Goal: Task Accomplishment & Management: Use online tool/utility

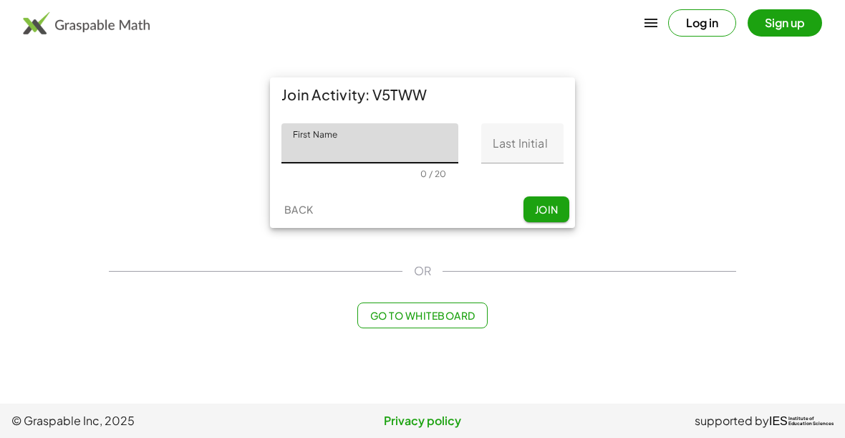
click at [521, 146] on input "Last Initial" at bounding box center [522, 143] width 82 height 40
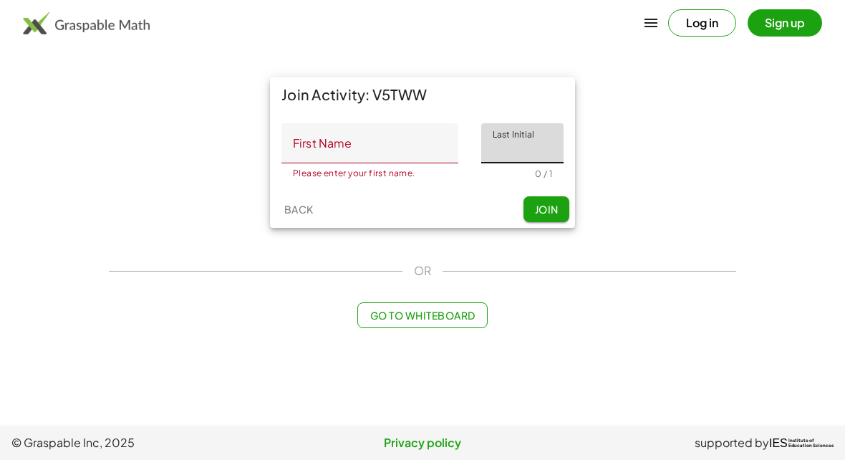
click at [702, 122] on div "Join Activity: V5TWW First Name First Name Please enter your first name. 0 / 20…" at bounding box center [422, 153] width 644 height 168
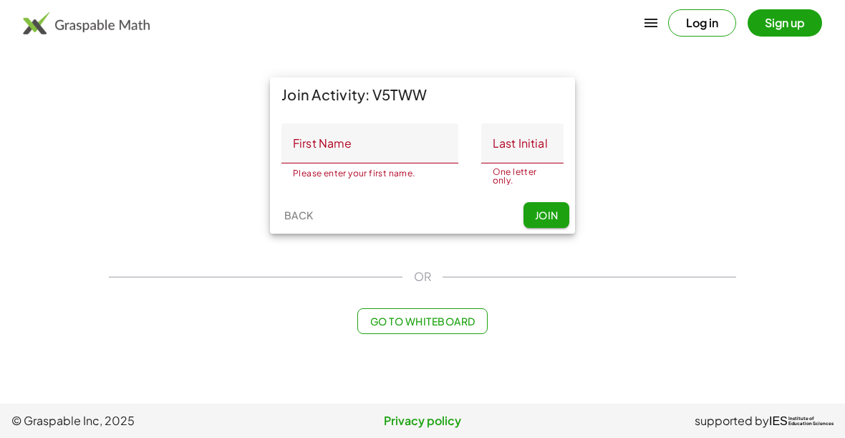
click at [372, 143] on input "First Name" at bounding box center [369, 143] width 177 height 40
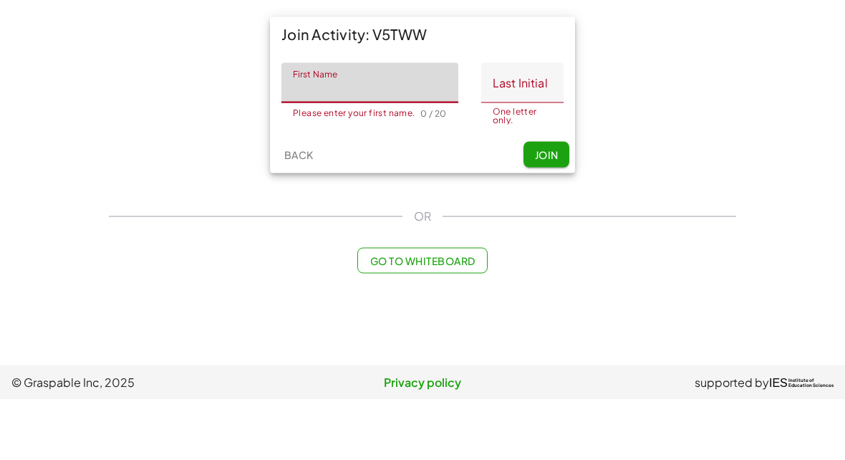
click at [517, 123] on input "Last Initial" at bounding box center [522, 143] width 82 height 40
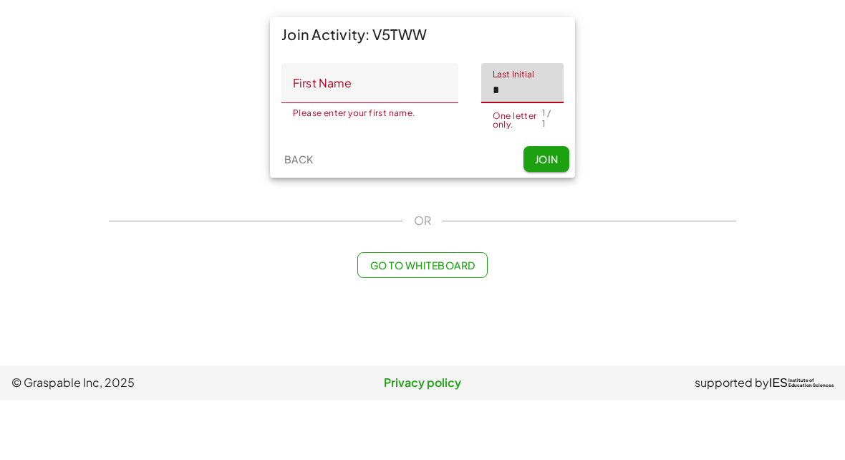
type input "*"
click at [395, 123] on input "First Name" at bounding box center [369, 143] width 177 height 40
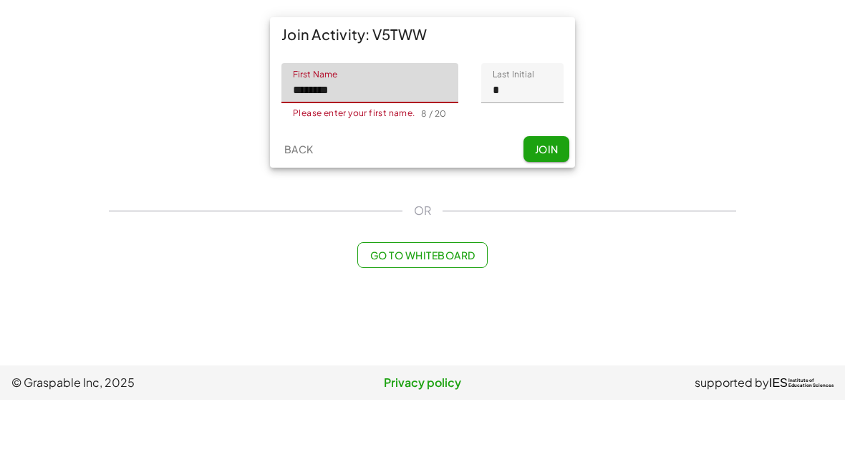
type input "********"
click at [553, 203] on span "Join" at bounding box center [546, 209] width 24 height 13
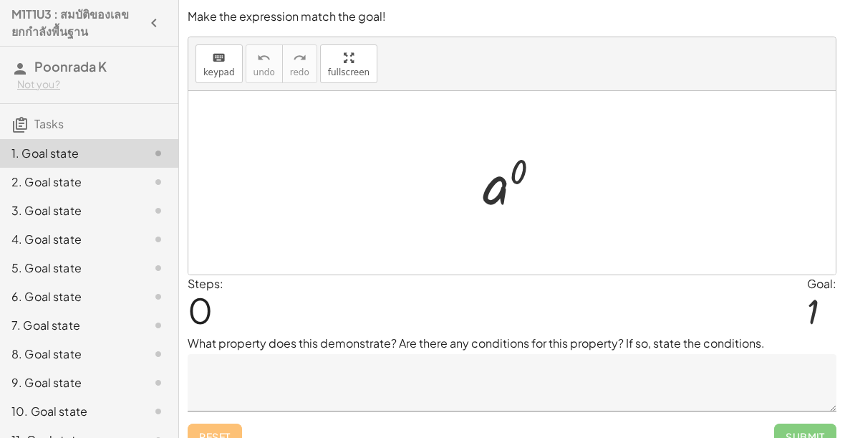
click at [313, 392] on textarea at bounding box center [512, 382] width 649 height 57
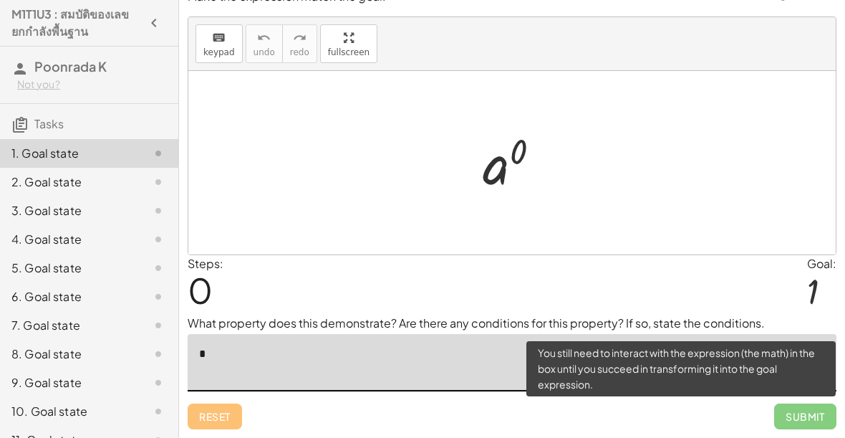
type textarea "*"
click at [810, 415] on span "Submit" at bounding box center [805, 416] width 62 height 26
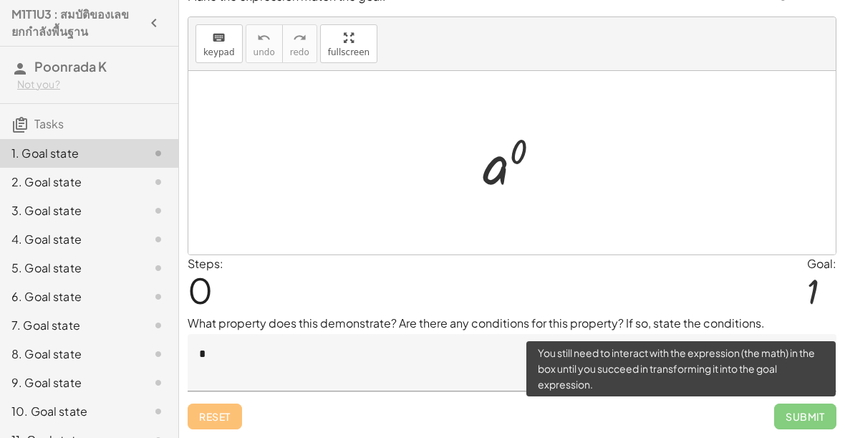
click at [416, 389] on textarea "*" at bounding box center [512, 362] width 649 height 57
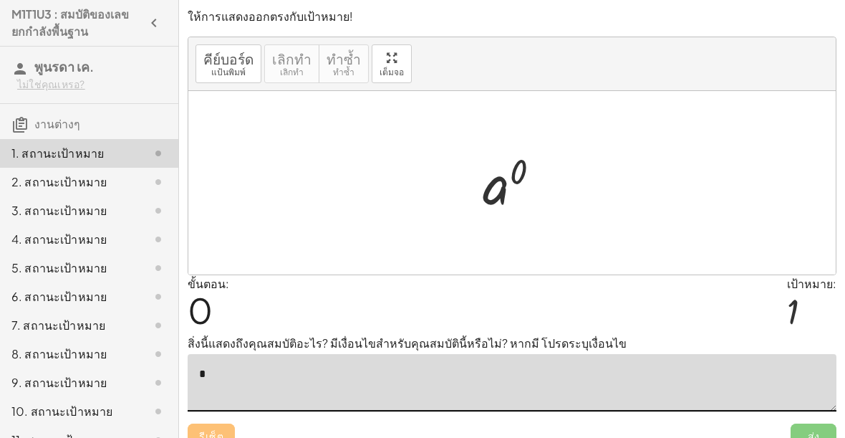
click at [230, 369] on textarea "*" at bounding box center [512, 382] width 649 height 57
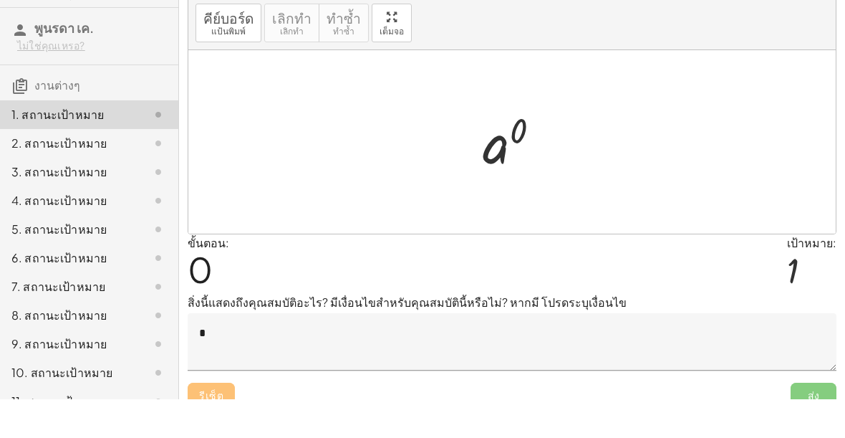
scroll to position [19, 0]
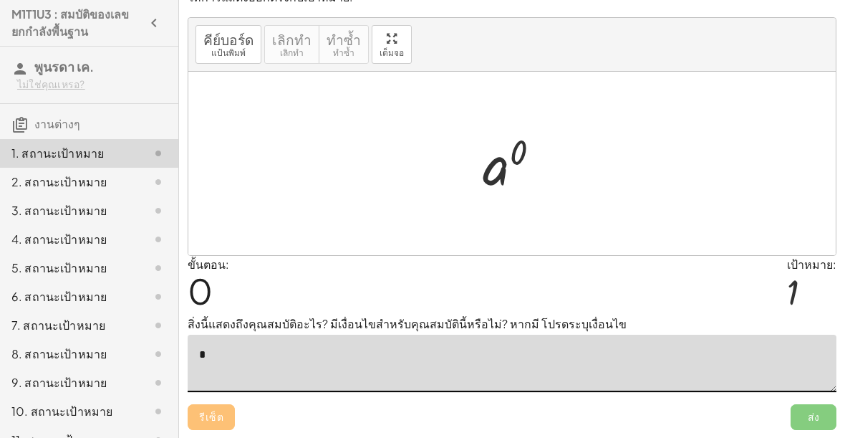
click at [809, 426] on span "ส่ง" at bounding box center [814, 417] width 46 height 26
click at [808, 426] on span "ส่ง" at bounding box center [814, 417] width 46 height 26
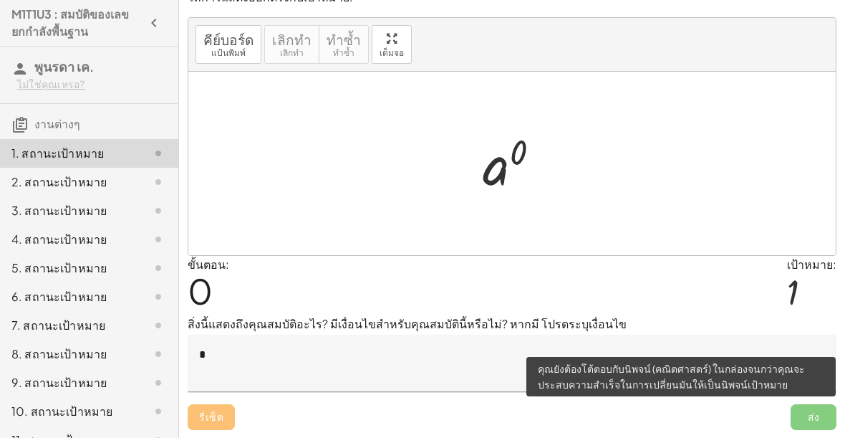
click at [815, 412] on span "ส่ง" at bounding box center [814, 417] width 46 height 26
click at [810, 410] on span "ส่ง" at bounding box center [814, 417] width 46 height 26
click at [233, 349] on textarea "*" at bounding box center [512, 362] width 649 height 57
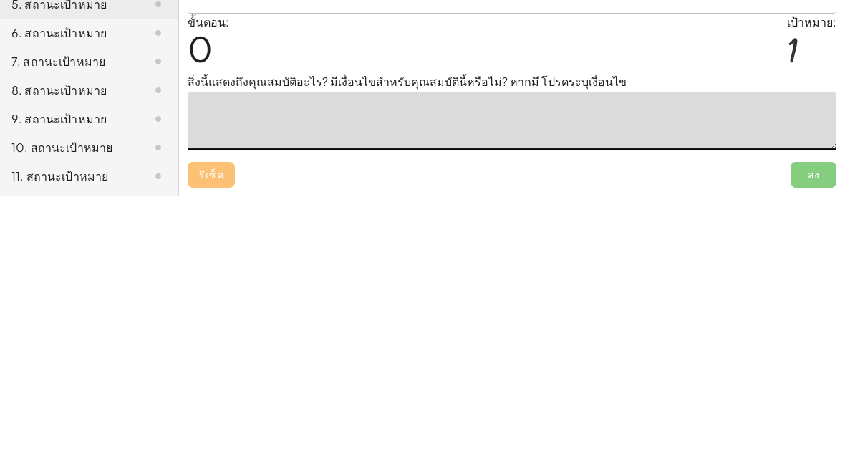
type textarea "*"
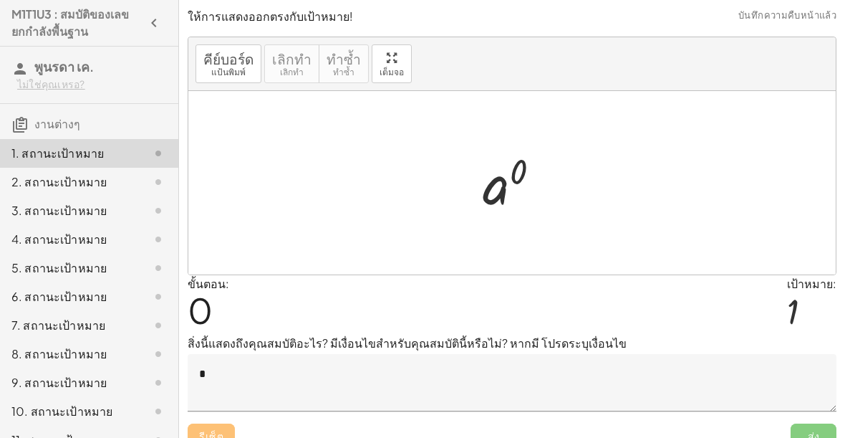
scroll to position [22, 0]
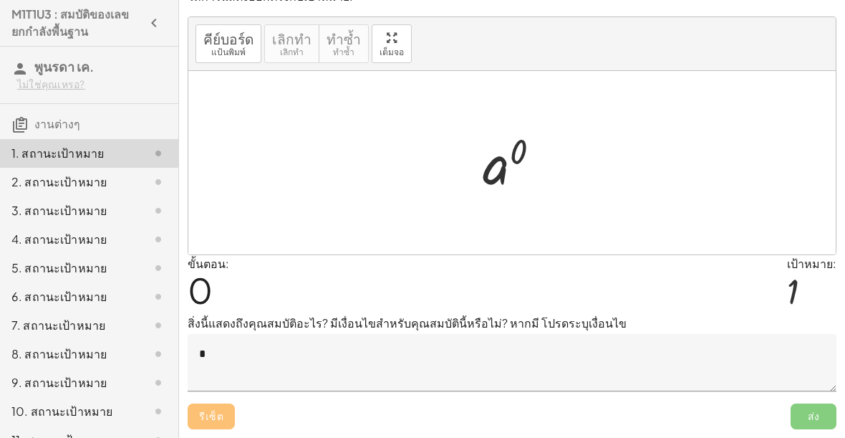
click at [821, 407] on span "ส่ง" at bounding box center [814, 416] width 46 height 26
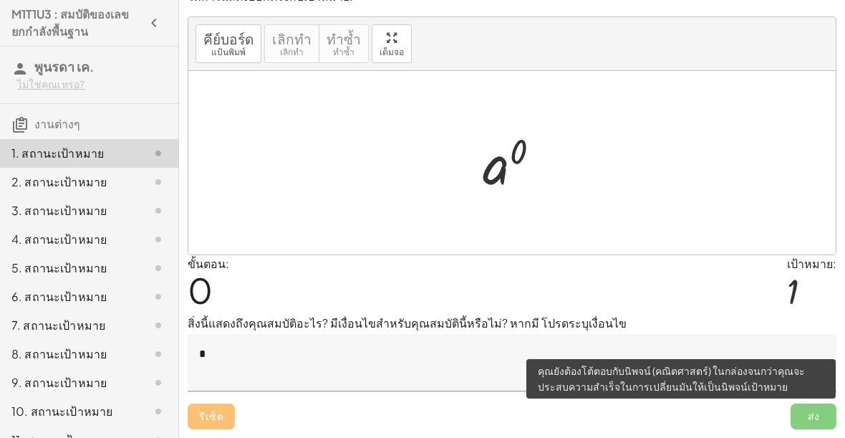
click at [816, 425] on span "ส่ง" at bounding box center [814, 416] width 46 height 26
click at [307, 355] on textarea "*" at bounding box center [512, 362] width 649 height 57
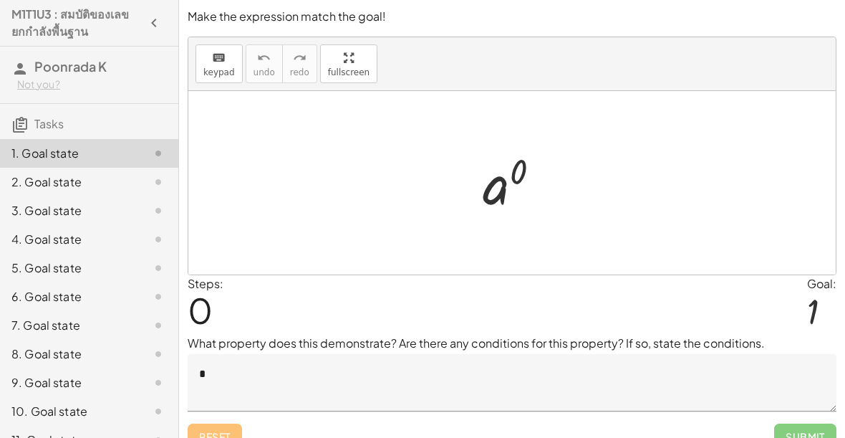
scroll to position [21, 0]
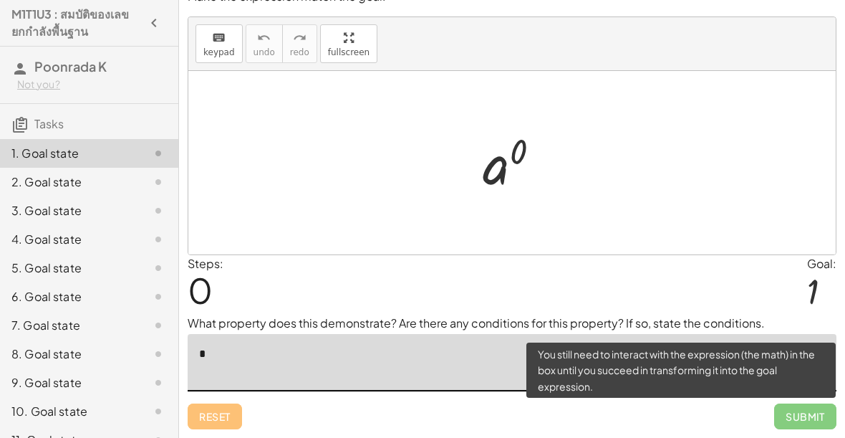
click at [811, 402] on div "Submit" at bounding box center [805, 410] width 62 height 37
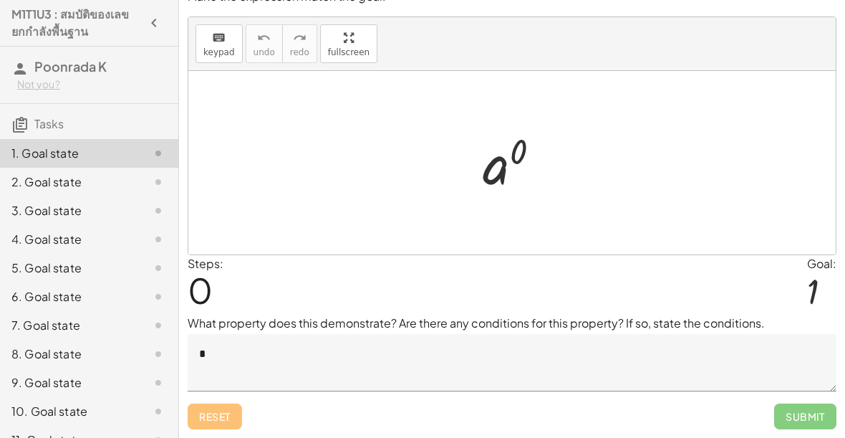
click at [806, 412] on span "Submit" at bounding box center [805, 416] width 62 height 26
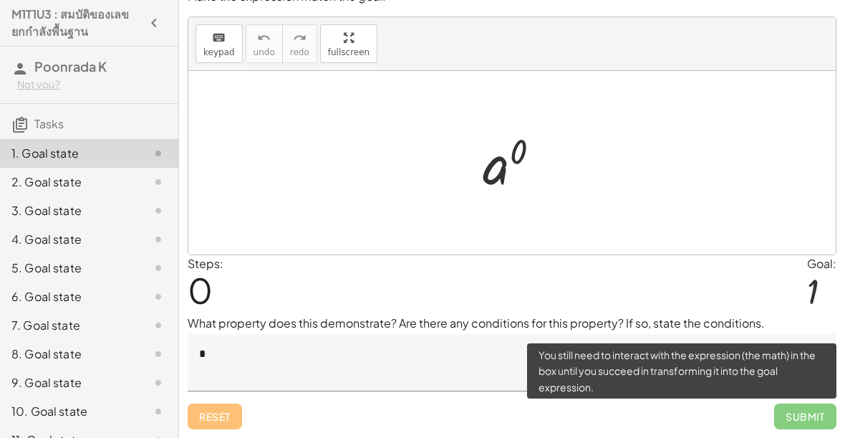
click at [220, 344] on textarea "*" at bounding box center [512, 362] width 649 height 57
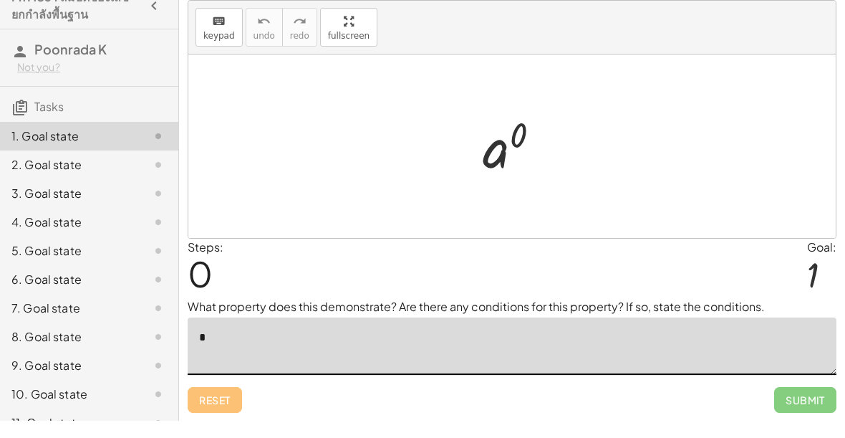
scroll to position [27, 0]
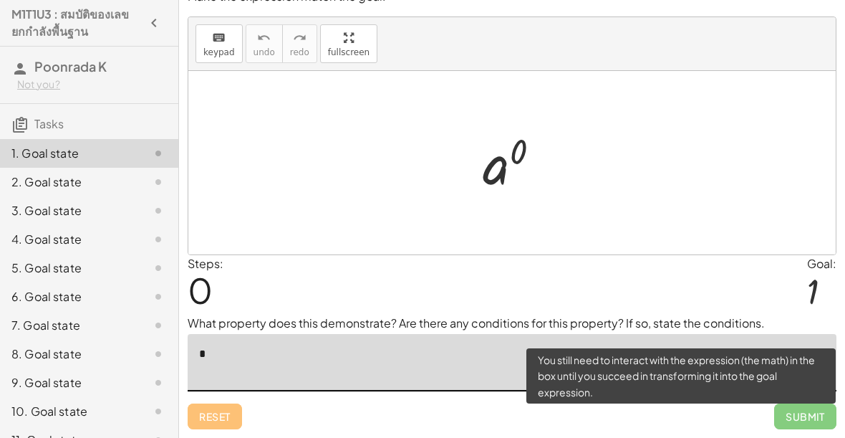
click at [808, 414] on span "Submit" at bounding box center [805, 416] width 62 height 26
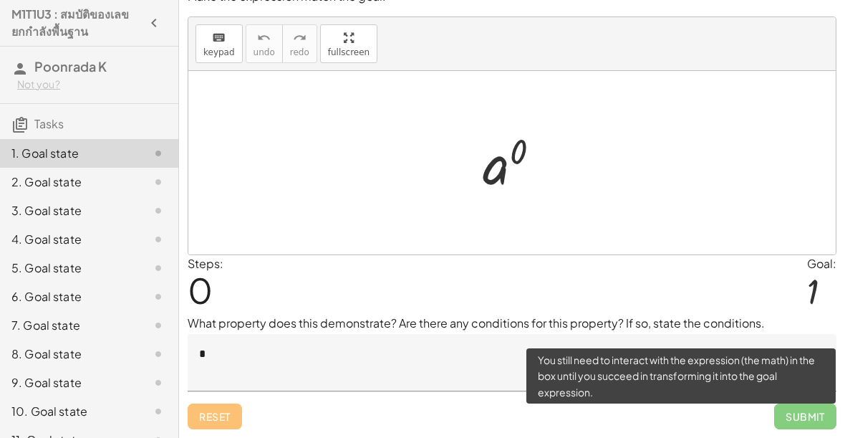
click at [809, 415] on span "Submit" at bounding box center [805, 416] width 62 height 26
click at [808, 415] on span "Submit" at bounding box center [805, 416] width 62 height 26
click at [214, 359] on textarea "*" at bounding box center [512, 362] width 649 height 57
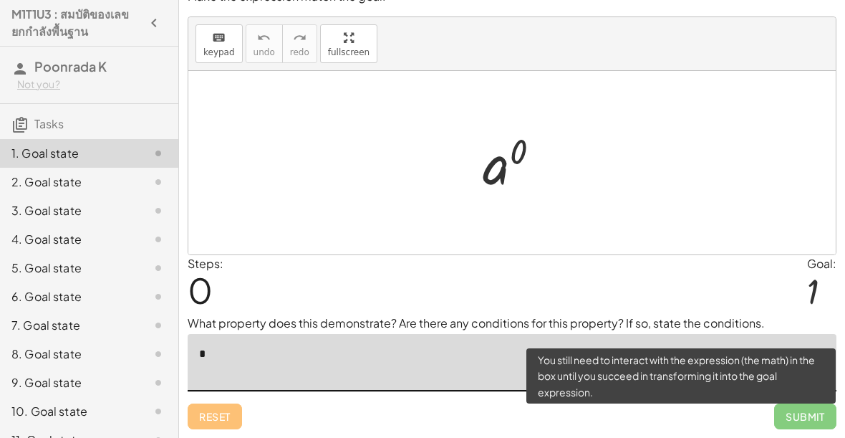
scroll to position [0, 0]
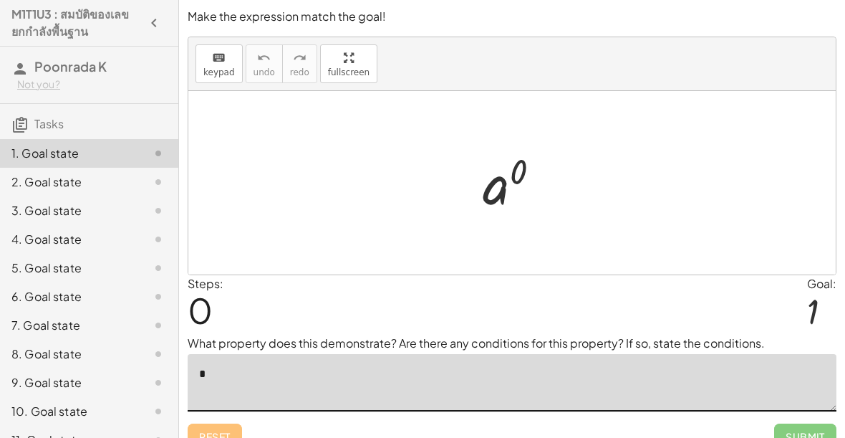
click at [235, 374] on textarea "*" at bounding box center [512, 382] width 649 height 57
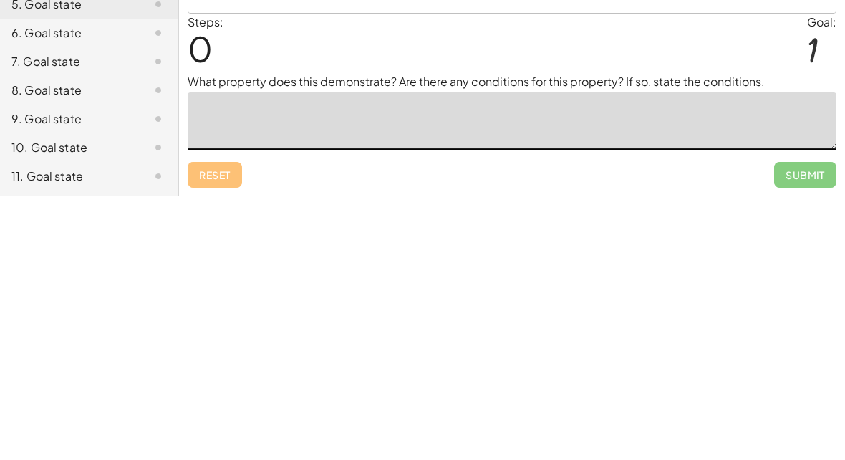
type textarea "*"
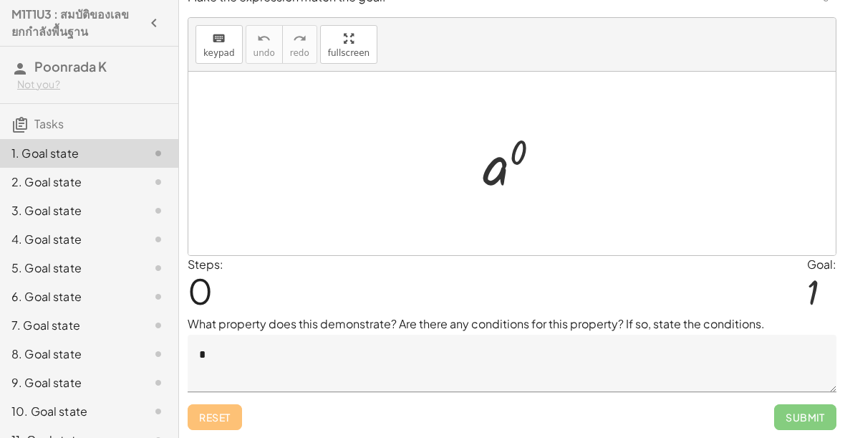
scroll to position [17, 0]
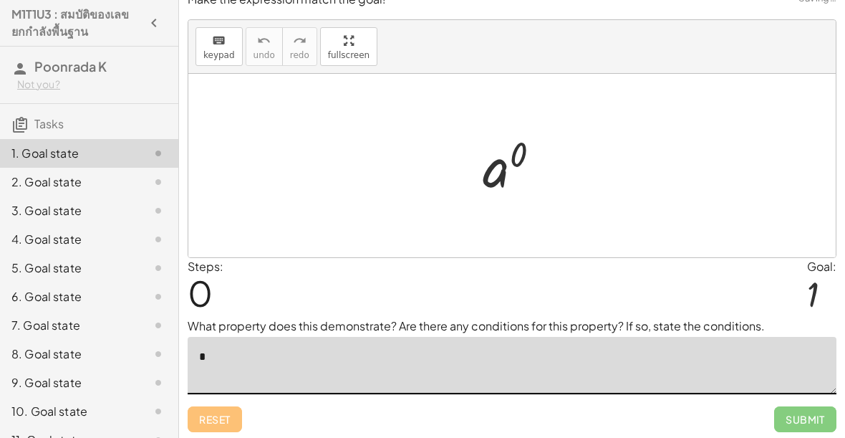
click at [808, 420] on span "Submit" at bounding box center [805, 419] width 62 height 26
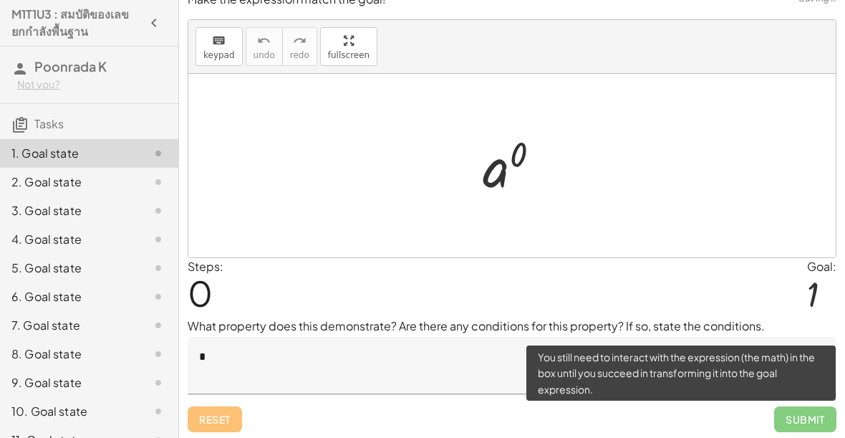
click at [809, 419] on span "Submit" at bounding box center [805, 419] width 62 height 26
click at [808, 417] on span "Submit" at bounding box center [805, 419] width 62 height 26
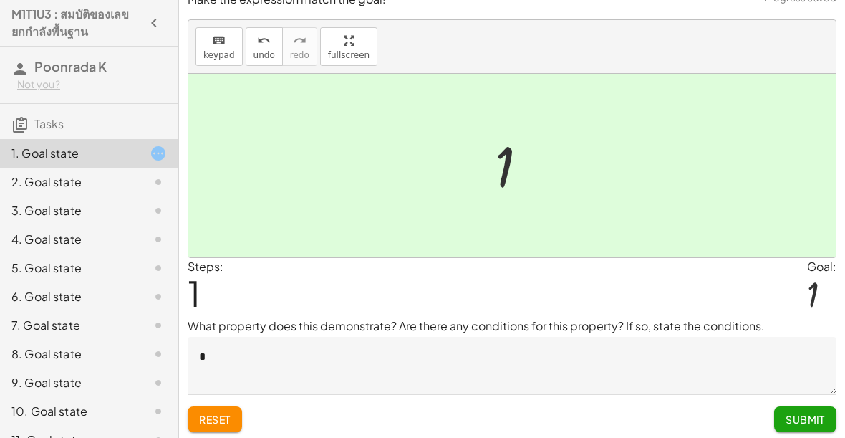
click at [818, 418] on span "Submit" at bounding box center [805, 418] width 39 height 13
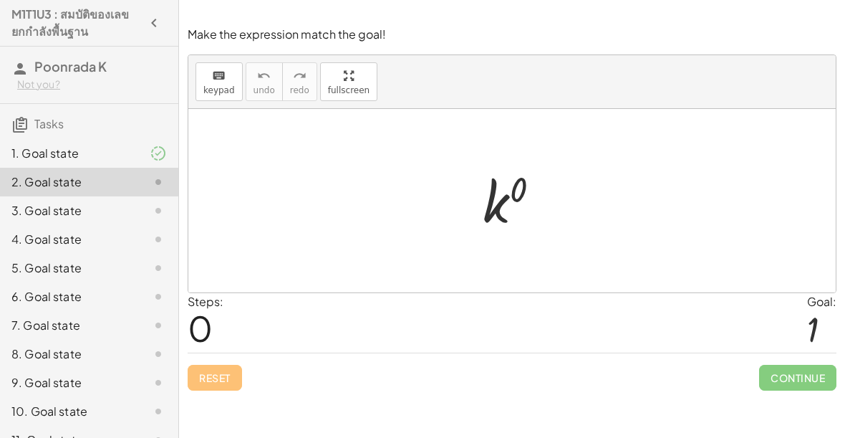
click at [313, 293] on div "Steps: 0 Goal: 1" at bounding box center [512, 322] width 649 height 59
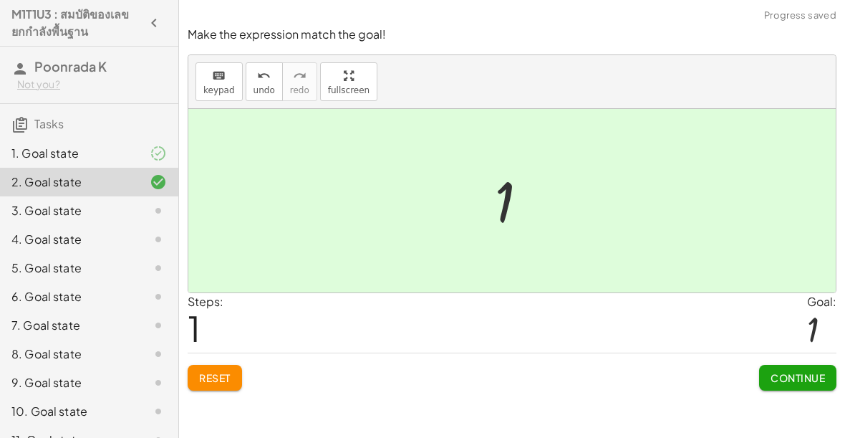
click at [120, 155] on div "1. Goal state" at bounding box center [68, 153] width 115 height 17
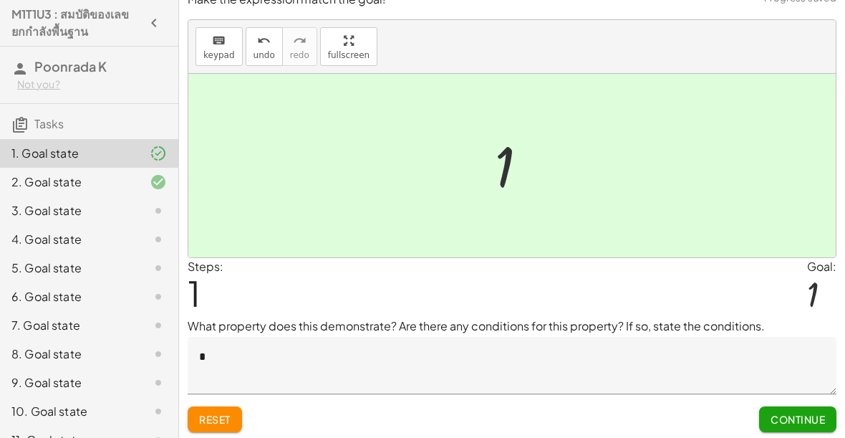
click at [802, 416] on span "Continue" at bounding box center [798, 418] width 54 height 13
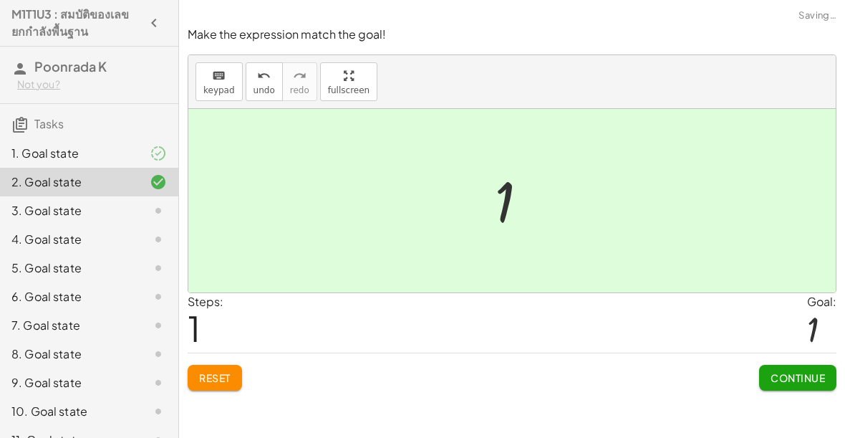
click at [100, 212] on div "3. Goal state" at bounding box center [68, 210] width 115 height 17
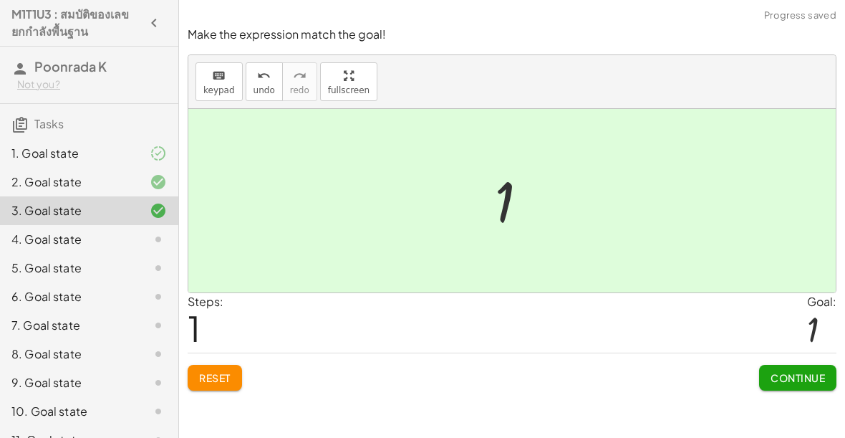
click at [808, 371] on span "Continue" at bounding box center [798, 377] width 54 height 13
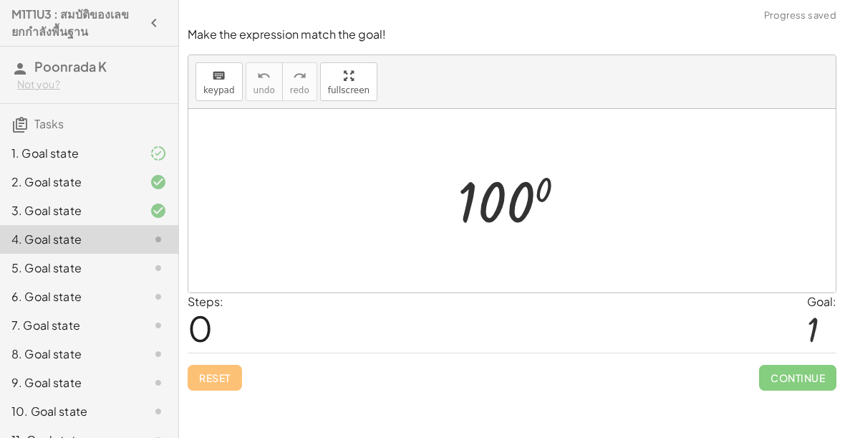
click at [547, 319] on div "Steps: 0 Goal: 1" at bounding box center [512, 322] width 649 height 59
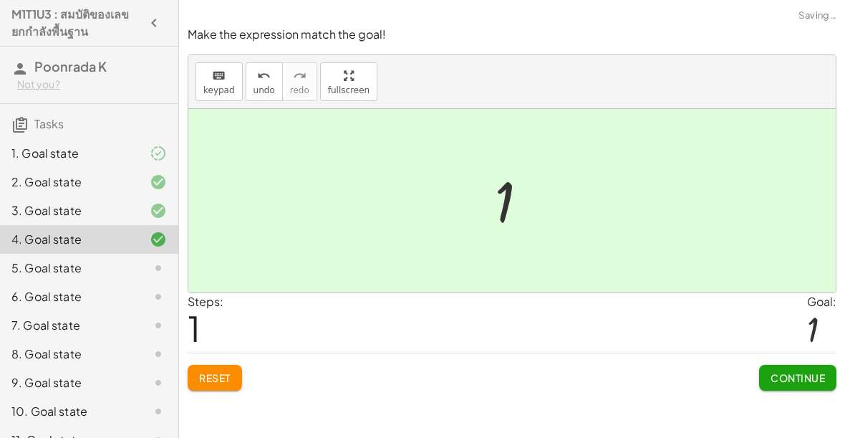
click at [796, 371] on span "Continue" at bounding box center [798, 377] width 54 height 13
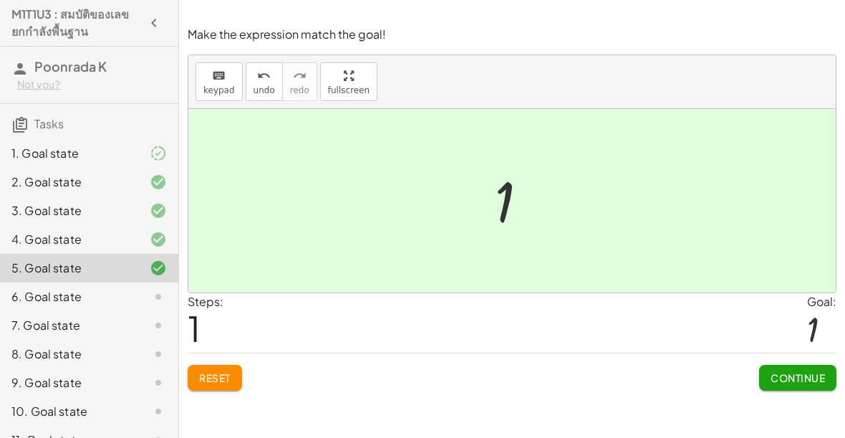
click at [790, 367] on button "Continue" at bounding box center [797, 377] width 77 height 26
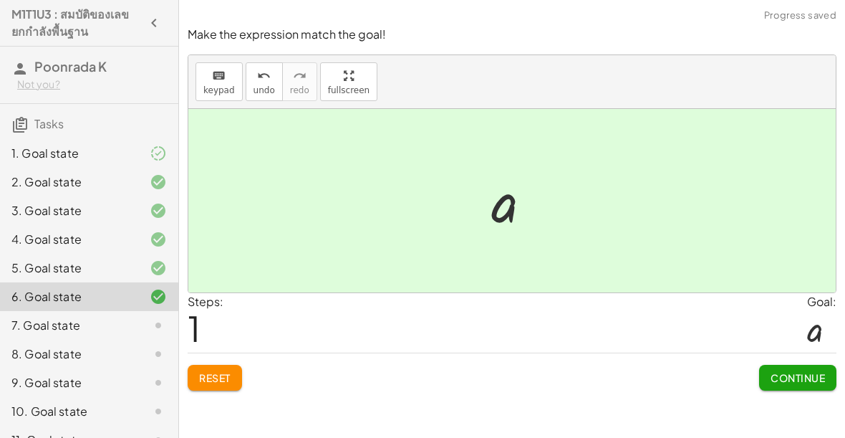
click at [794, 371] on span "Continue" at bounding box center [798, 377] width 54 height 13
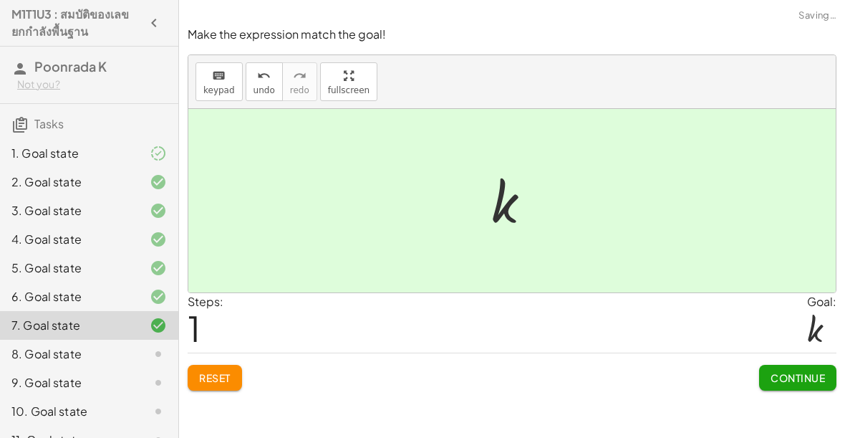
click at [759, 364] on button "Continue" at bounding box center [797, 377] width 77 height 26
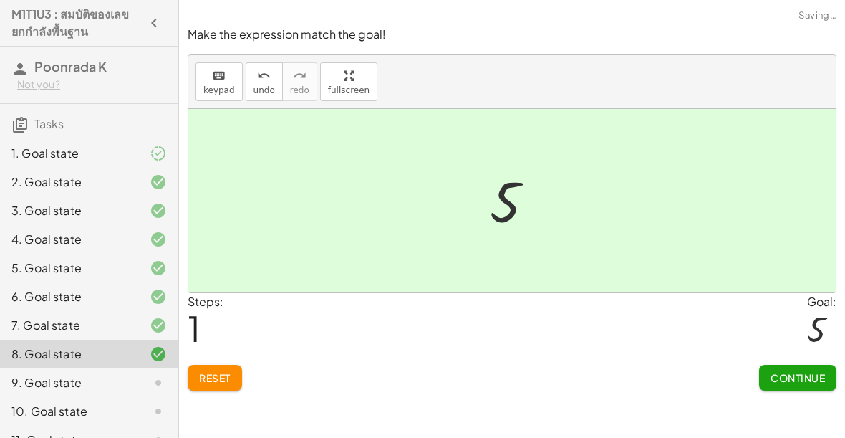
click at [797, 371] on span "Continue" at bounding box center [798, 377] width 54 height 13
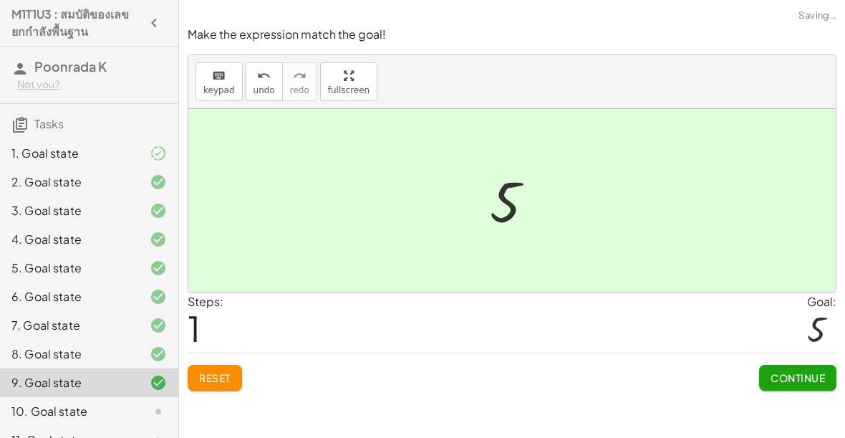
click at [793, 371] on span "Continue" at bounding box center [798, 377] width 54 height 13
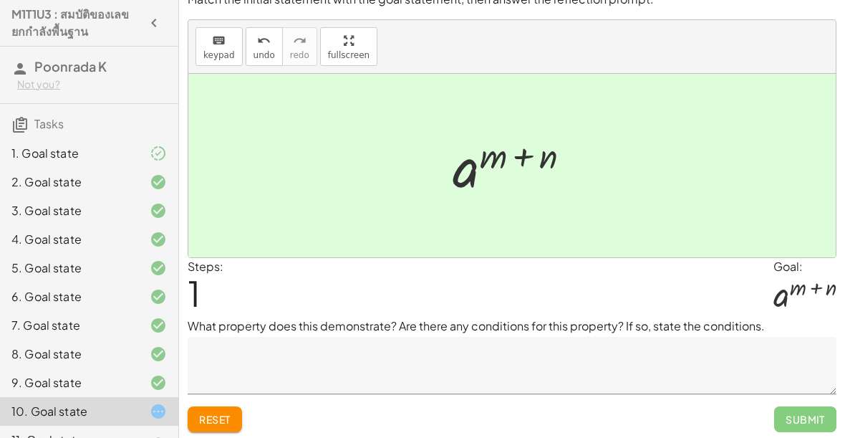
scroll to position [21, 0]
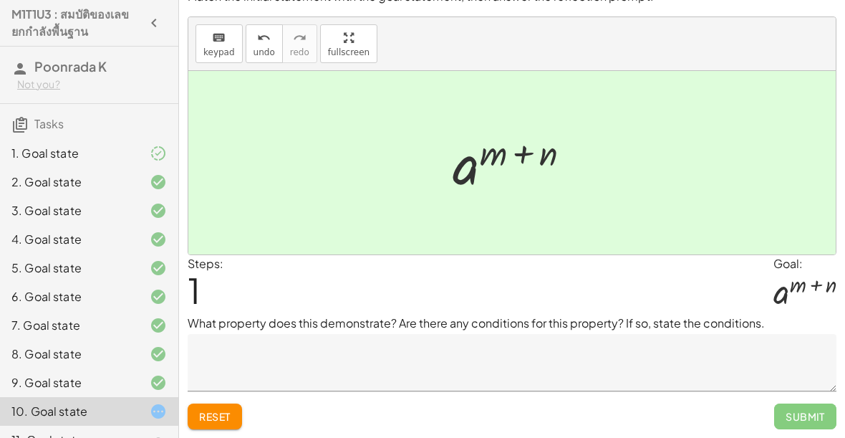
click at [630, 359] on textarea at bounding box center [512, 362] width 649 height 57
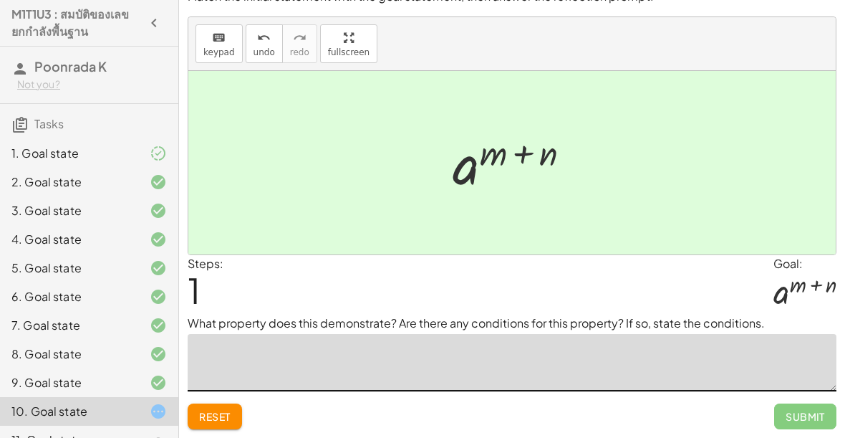
scroll to position [0, 0]
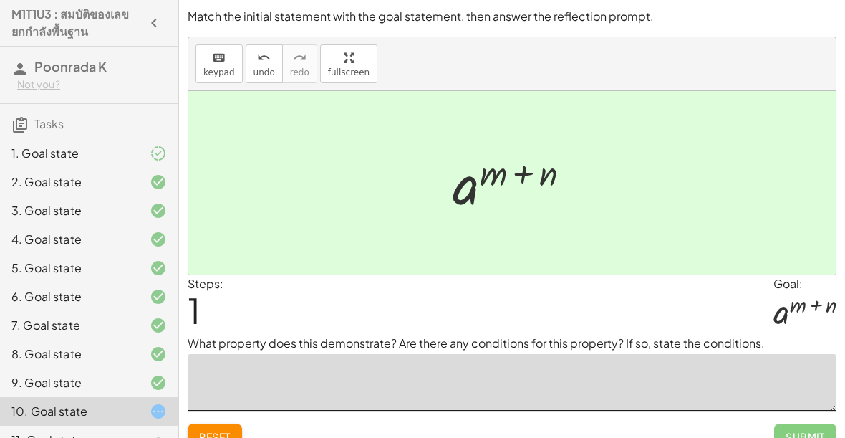
click at [639, 393] on textarea at bounding box center [512, 382] width 649 height 57
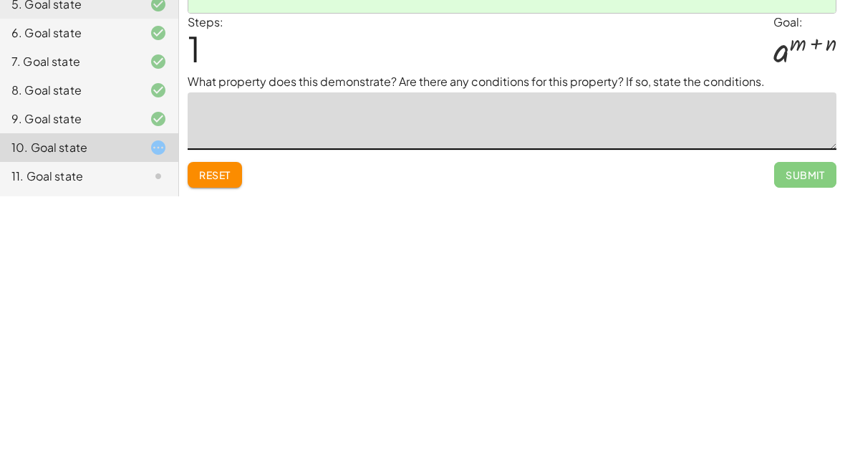
type textarea "*"
type textarea "***"
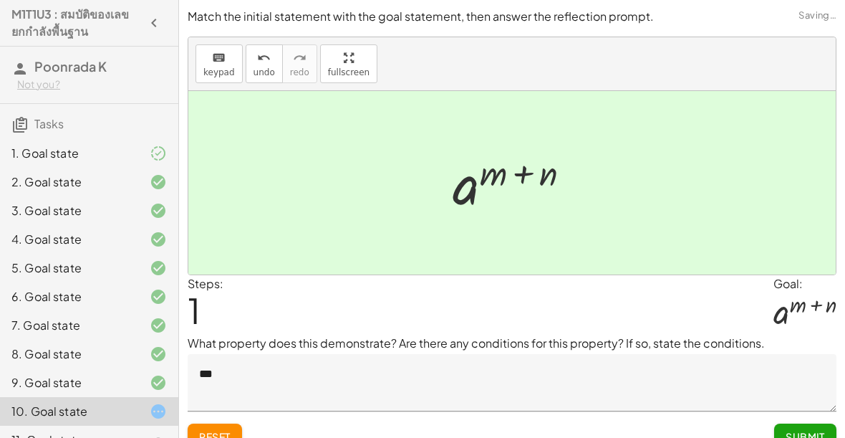
scroll to position [19, 0]
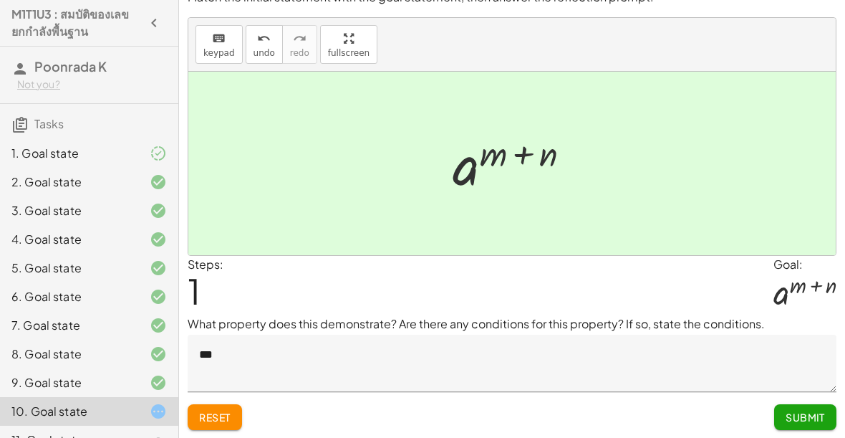
click at [827, 419] on button "Submit" at bounding box center [805, 417] width 62 height 26
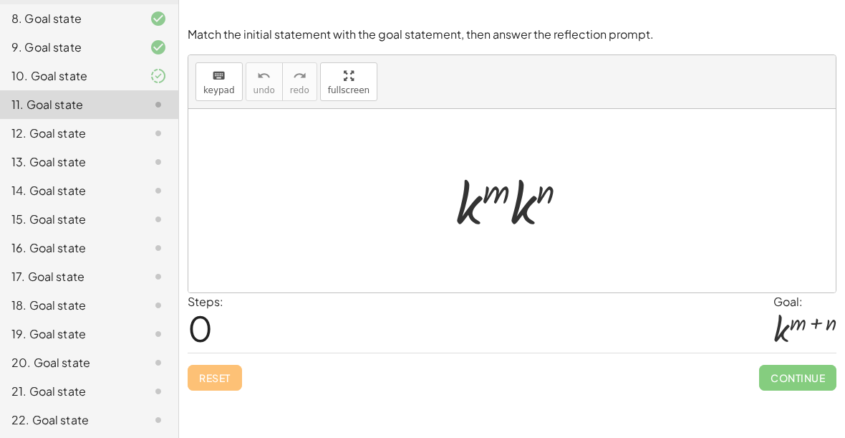
scroll to position [332, 0]
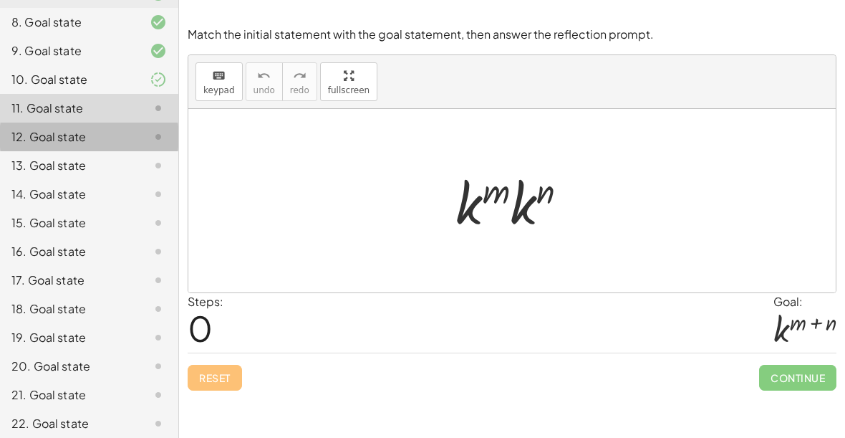
click at [127, 180] on div "12. Goal state" at bounding box center [89, 194] width 178 height 29
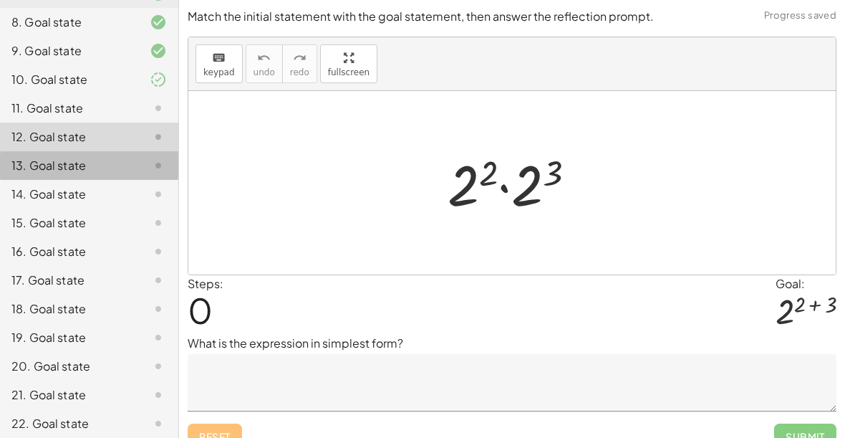
click at [117, 208] on div "13. Goal state" at bounding box center [89, 222] width 178 height 29
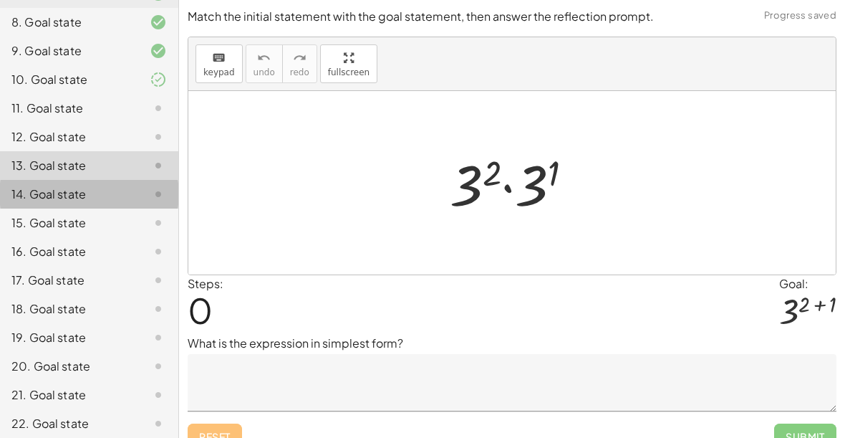
click at [112, 189] on div "14. Goal state" at bounding box center [68, 193] width 115 height 17
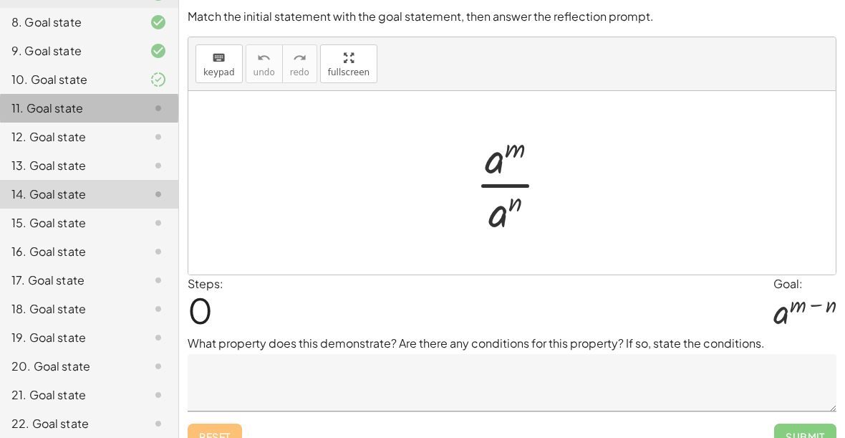
click at [151, 100] on icon at bounding box center [158, 108] width 17 height 17
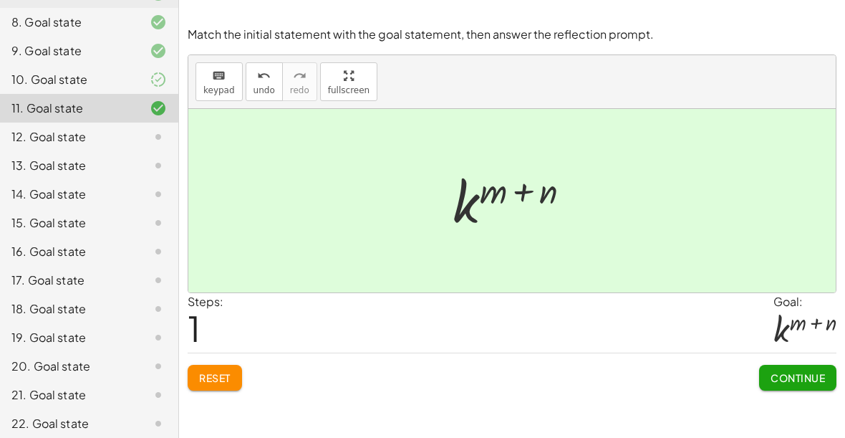
click at [789, 386] on button "Continue" at bounding box center [797, 377] width 77 height 26
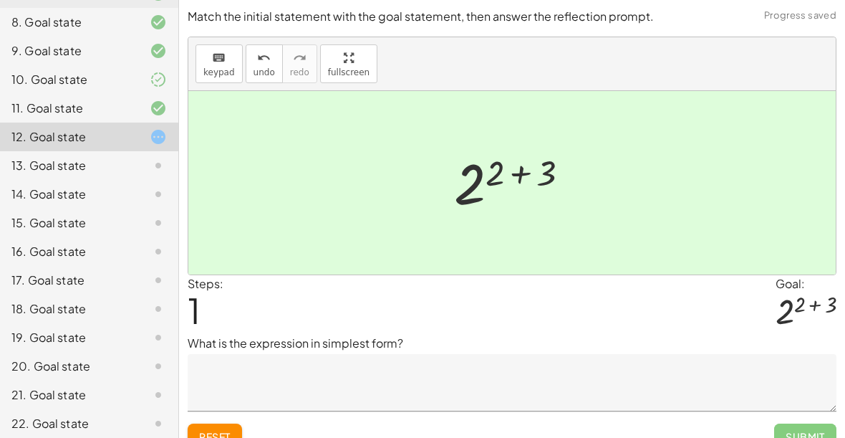
scroll to position [19, 0]
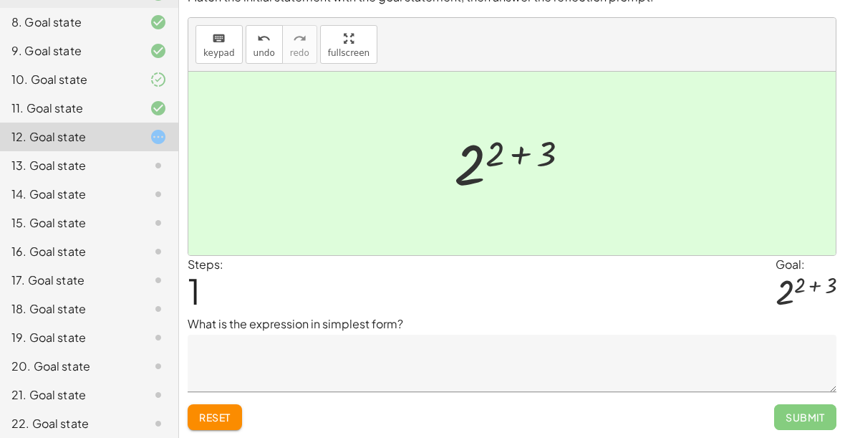
click at [522, 366] on textarea at bounding box center [512, 362] width 649 height 57
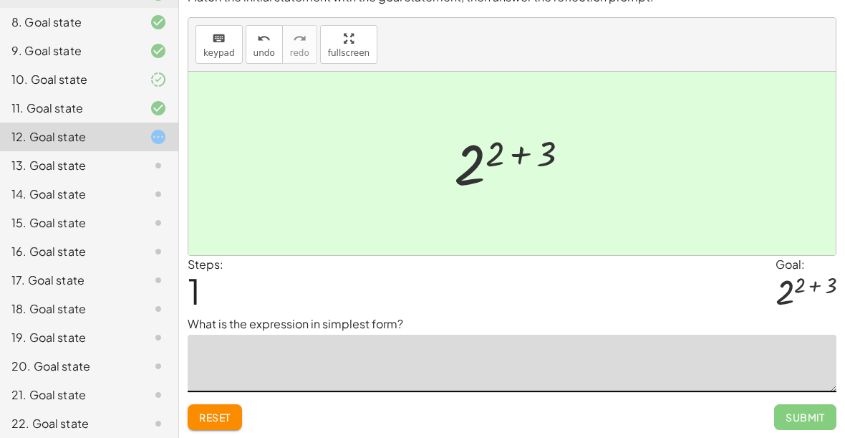
scroll to position [0, 0]
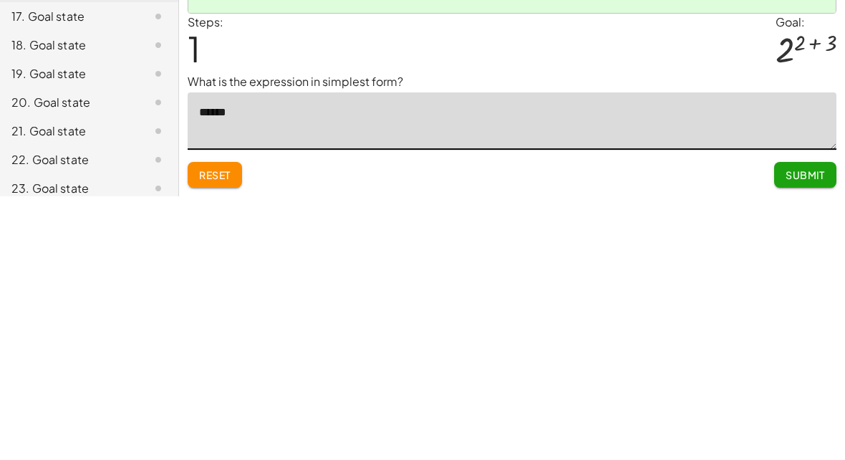
type textarea "*******"
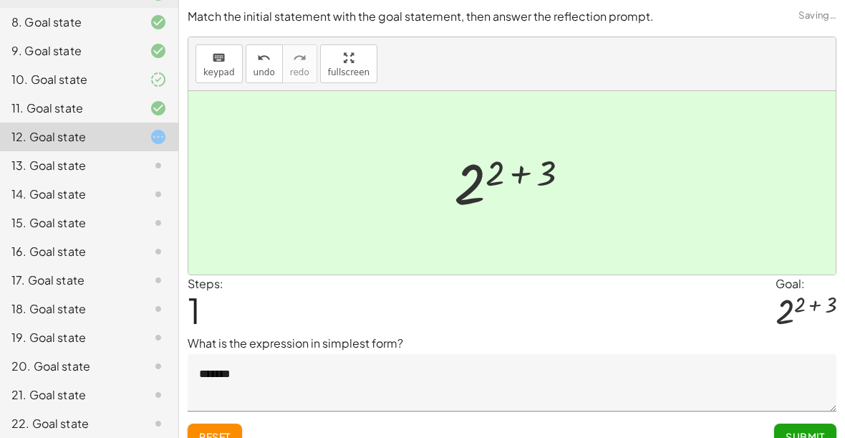
scroll to position [22, 0]
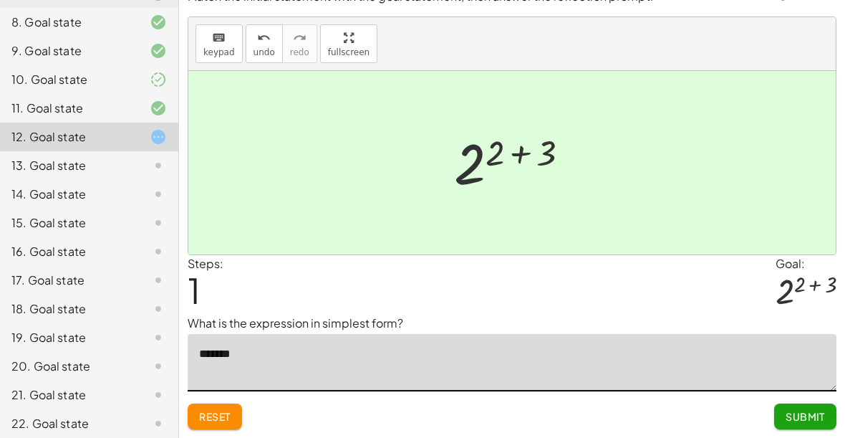
click at [814, 413] on span "Submit" at bounding box center [805, 416] width 39 height 13
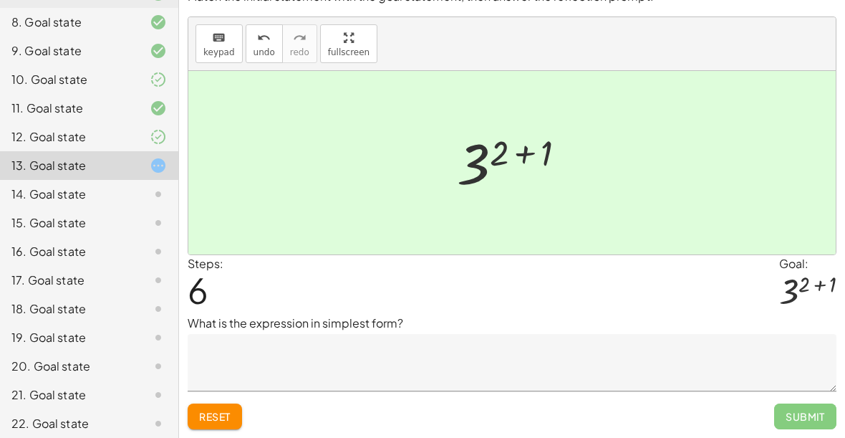
click at [590, 336] on textarea at bounding box center [512, 362] width 649 height 57
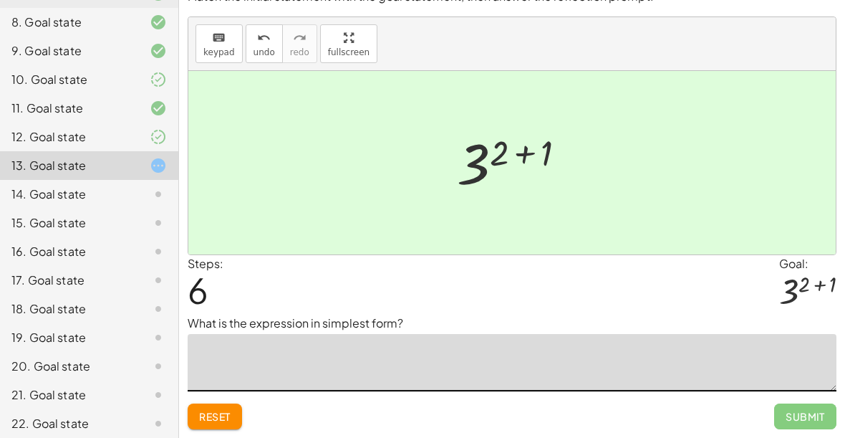
scroll to position [0, 0]
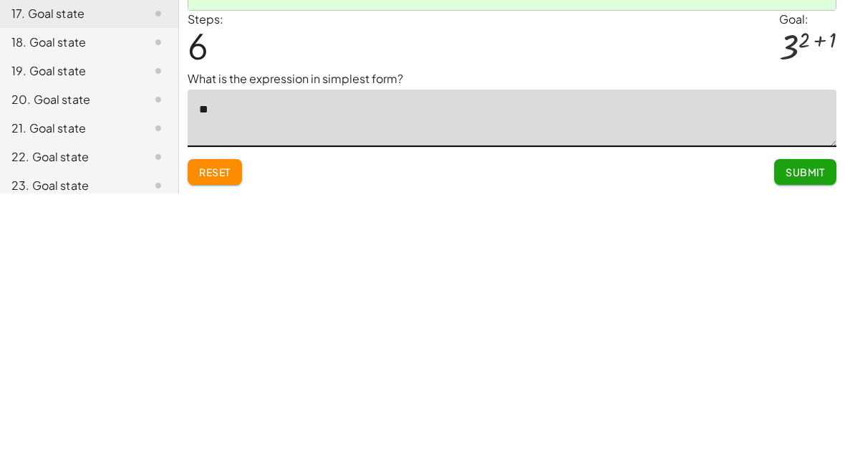
type textarea "*"
type textarea "*******"
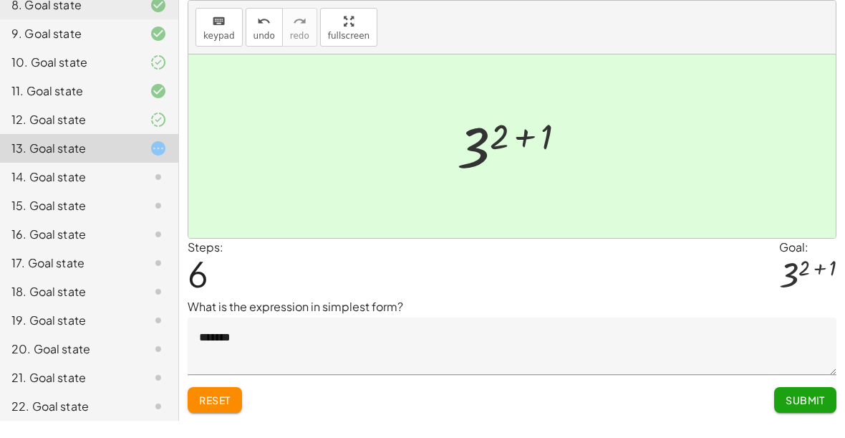
scroll to position [21, 0]
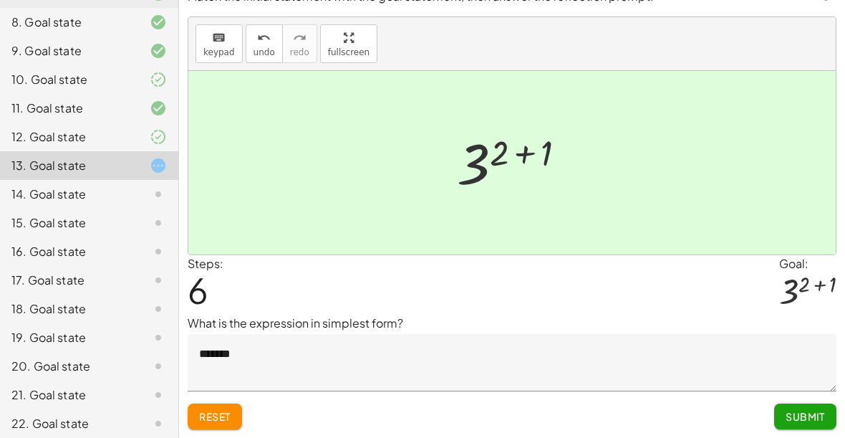
click at [811, 414] on span "Submit" at bounding box center [805, 416] width 39 height 13
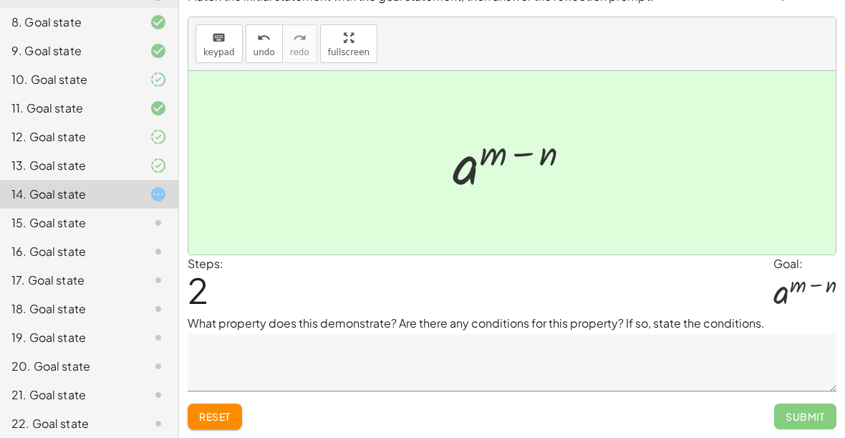
click at [628, 362] on textarea at bounding box center [512, 362] width 649 height 57
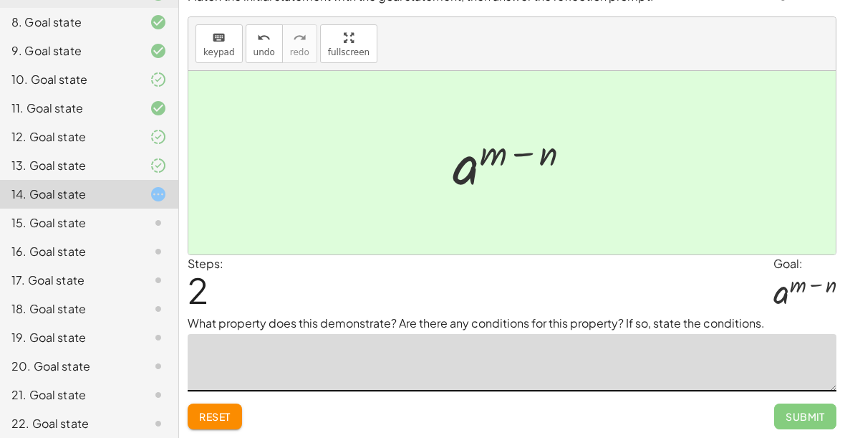
scroll to position [0, 0]
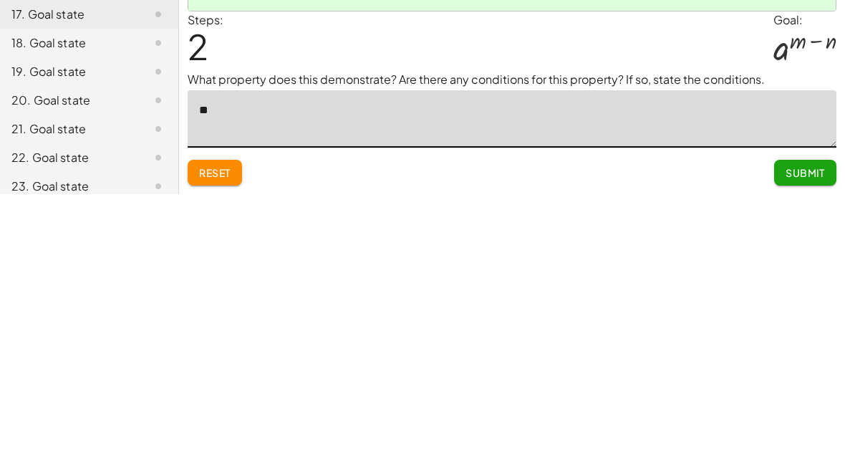
type textarea "***"
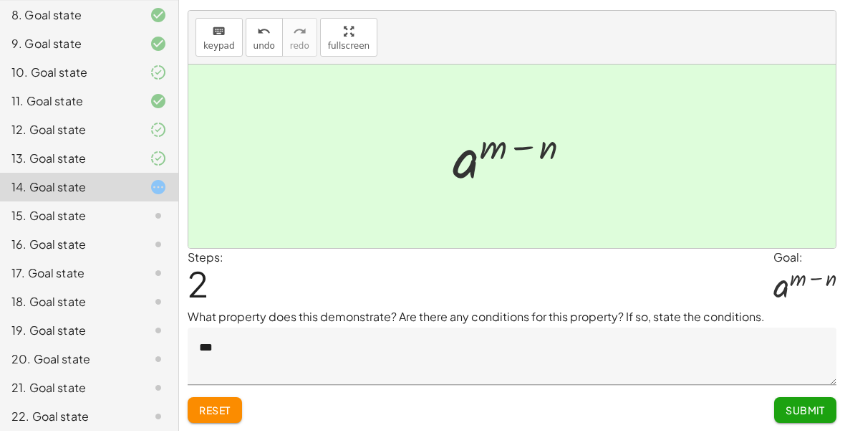
scroll to position [21, 0]
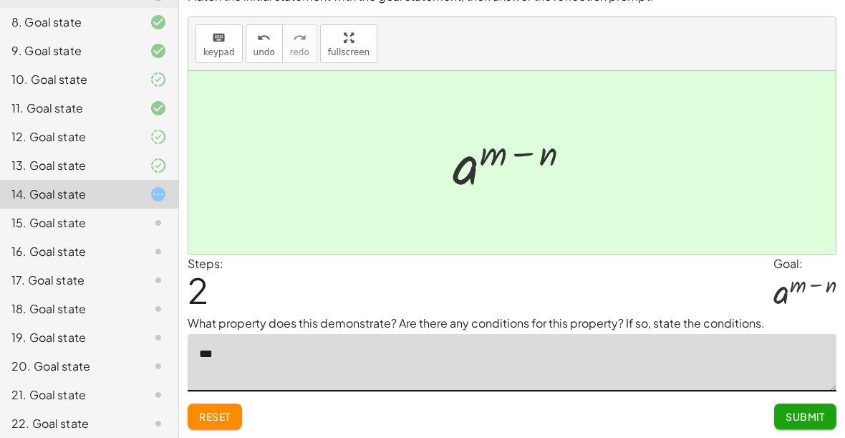
click at [806, 415] on span "Submit" at bounding box center [805, 416] width 39 height 13
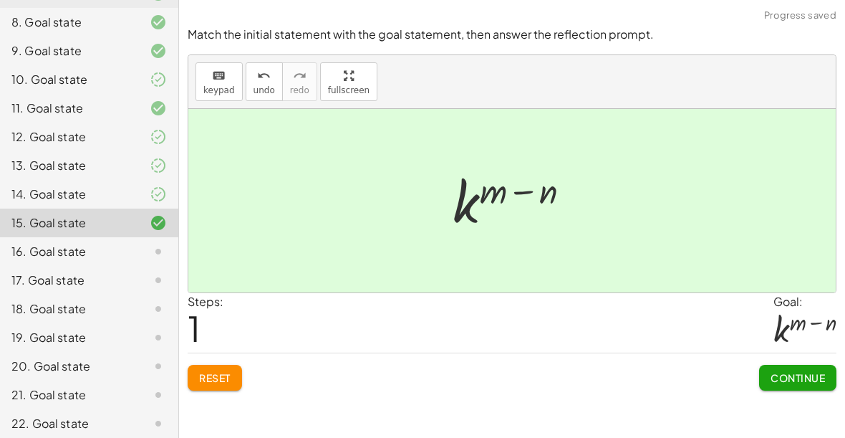
click at [781, 371] on span "Continue" at bounding box center [798, 377] width 54 height 13
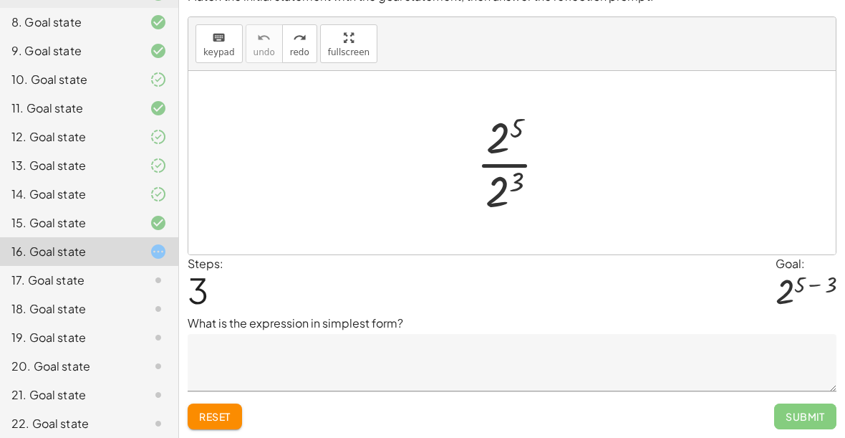
click at [130, 266] on div "15. Goal state" at bounding box center [89, 280] width 178 height 29
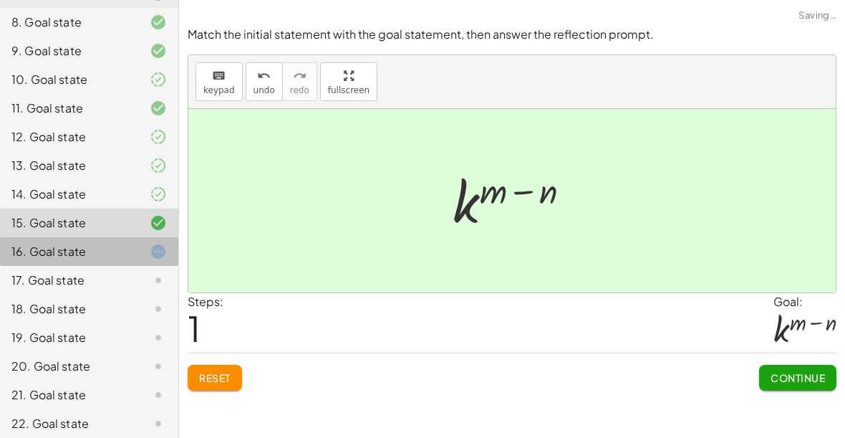
click at [128, 248] on div at bounding box center [147, 251] width 40 height 17
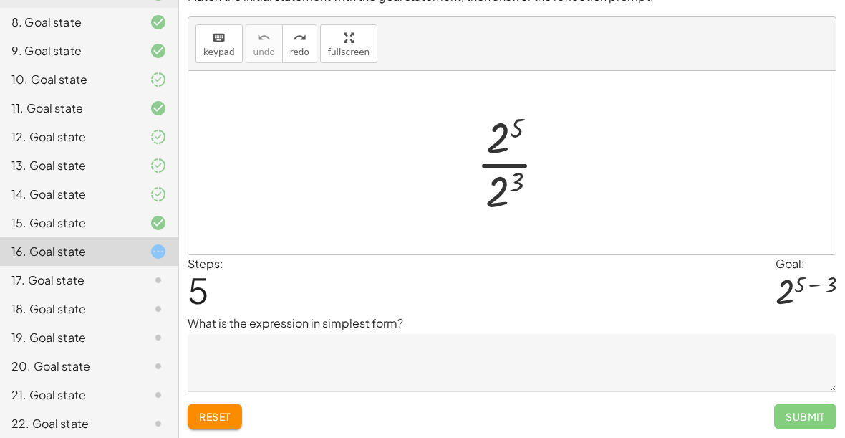
click at [125, 287] on div "17. Goal state" at bounding box center [68, 279] width 115 height 17
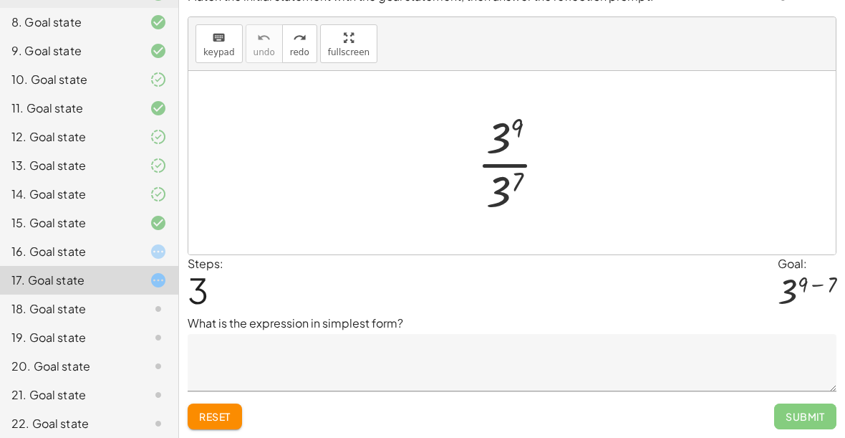
click at [127, 255] on div at bounding box center [147, 251] width 40 height 17
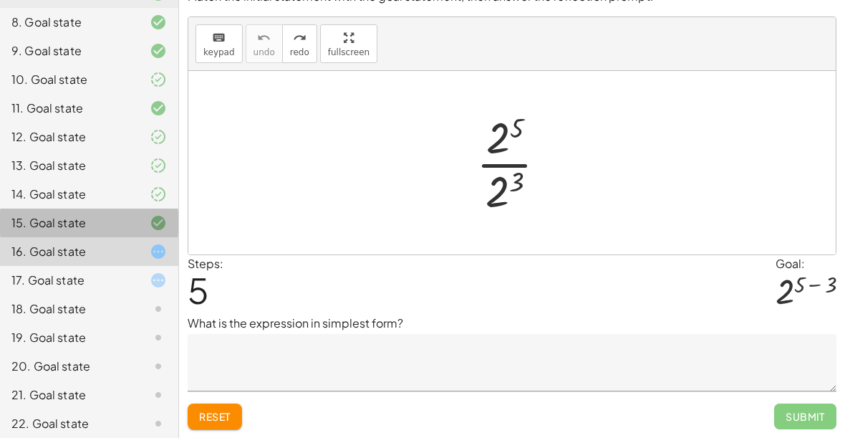
click at [124, 266] on div "15. Goal state" at bounding box center [89, 280] width 178 height 29
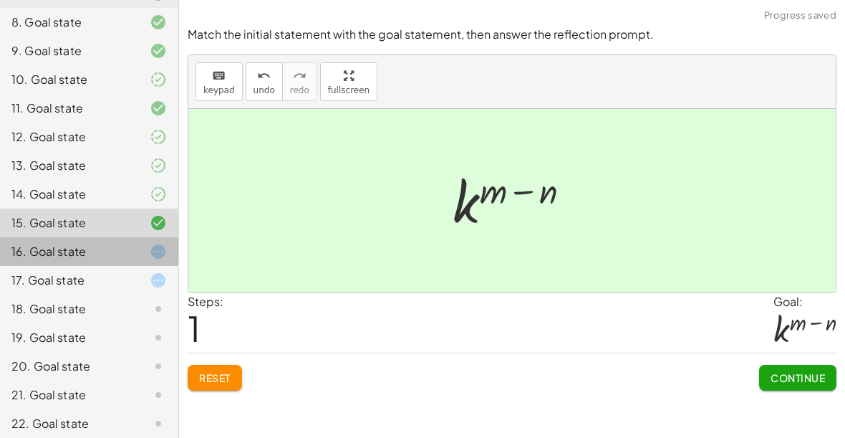
click at [138, 258] on div at bounding box center [147, 251] width 40 height 17
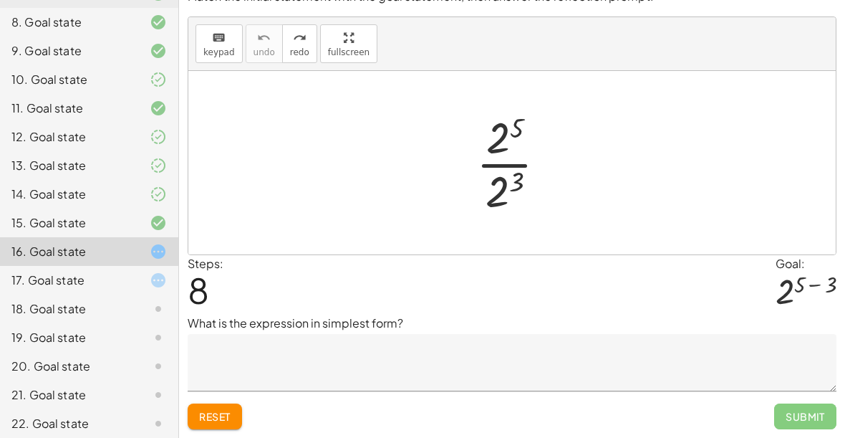
click at [141, 311] on div at bounding box center [147, 308] width 40 height 17
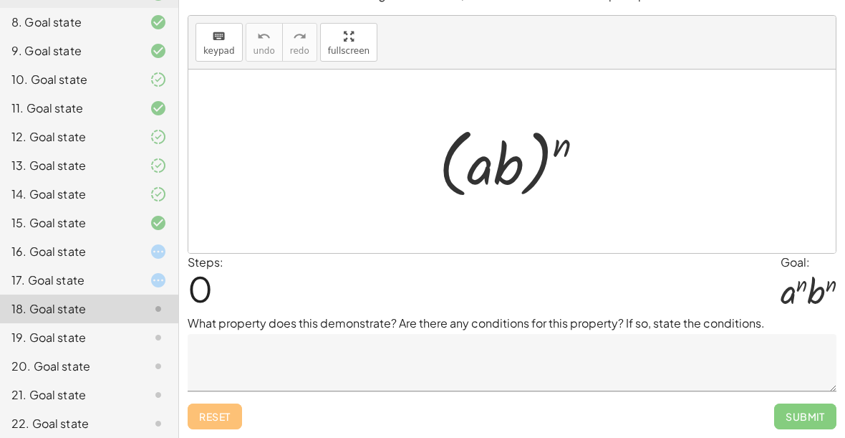
click at [136, 275] on div at bounding box center [147, 279] width 40 height 17
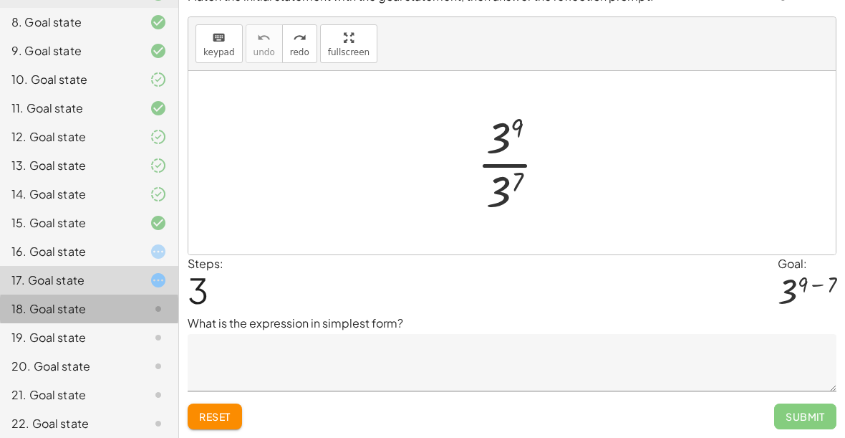
click at [155, 310] on icon at bounding box center [158, 308] width 17 height 17
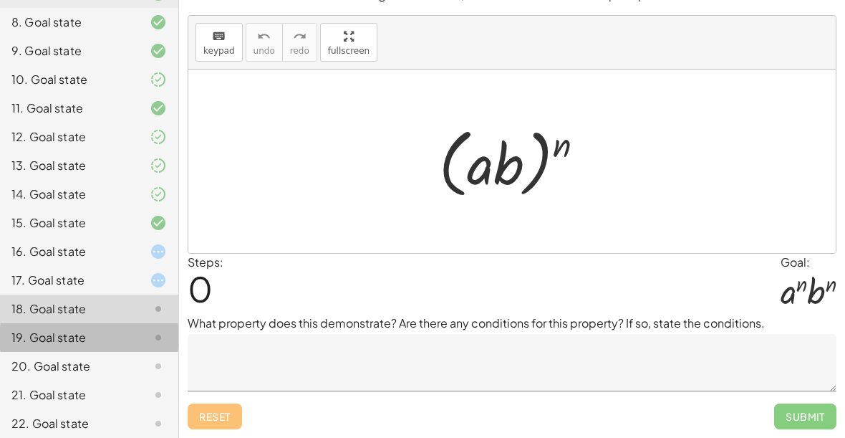
click at [145, 330] on div at bounding box center [147, 337] width 40 height 17
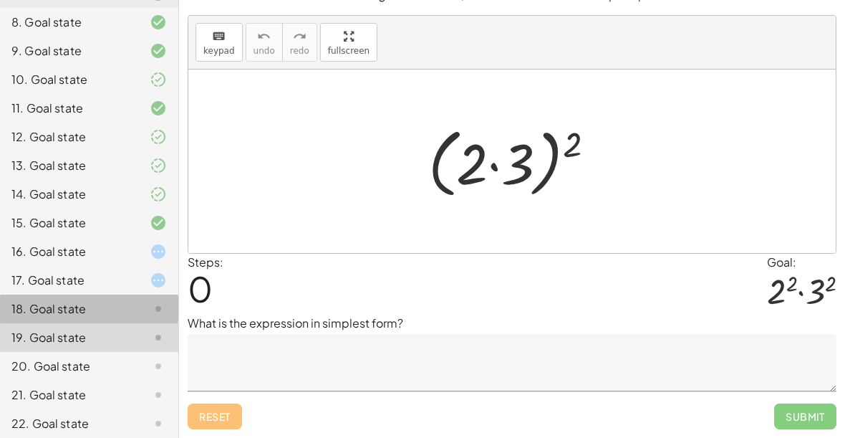
click at [100, 300] on div "18. Goal state" at bounding box center [68, 308] width 115 height 17
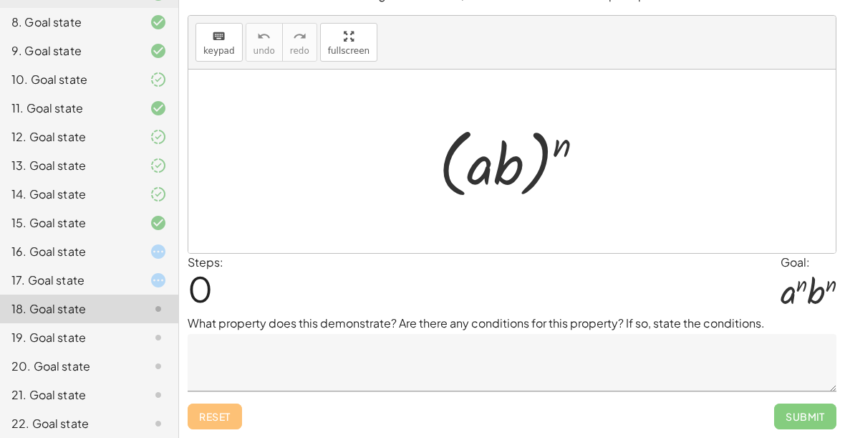
click at [85, 331] on div "19. Goal state" at bounding box center [68, 337] width 115 height 17
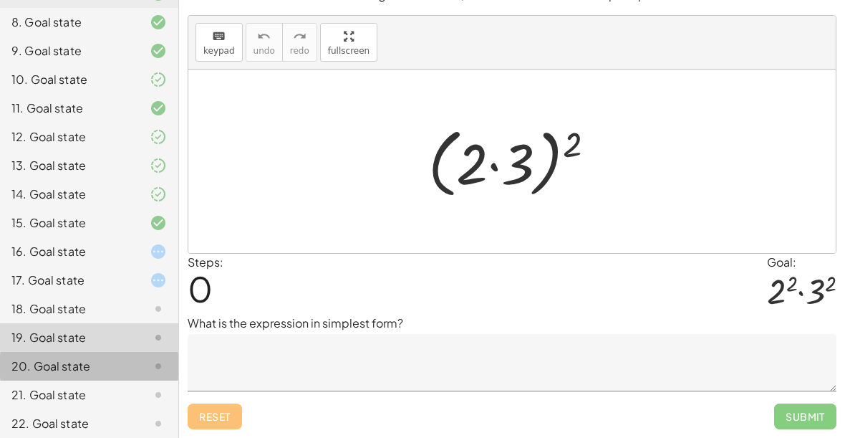
click at [72, 409] on div "20. Goal state" at bounding box center [89, 423] width 178 height 29
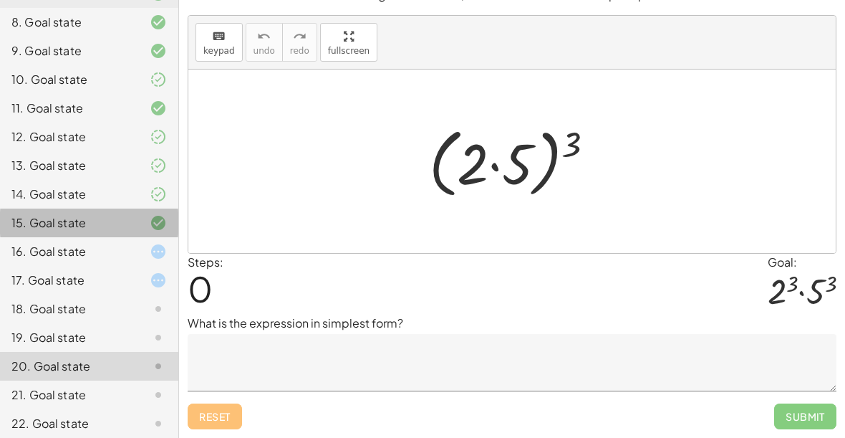
click at [69, 266] on div "15. Goal state" at bounding box center [89, 280] width 178 height 29
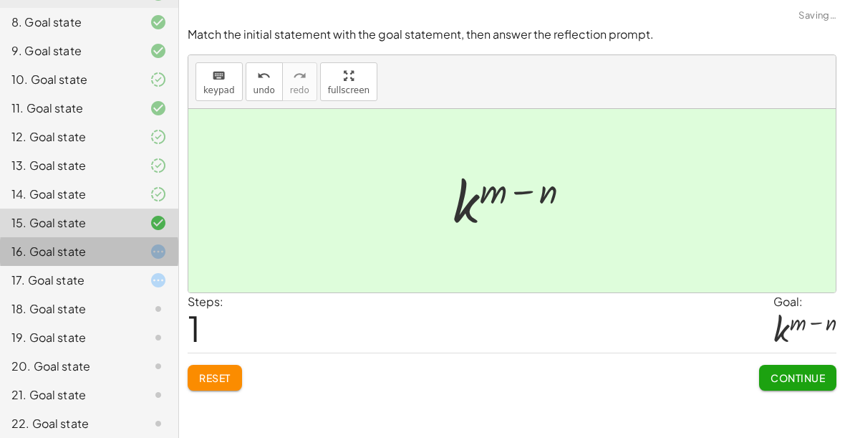
click at [81, 294] on div "16. Goal state" at bounding box center [89, 308] width 178 height 29
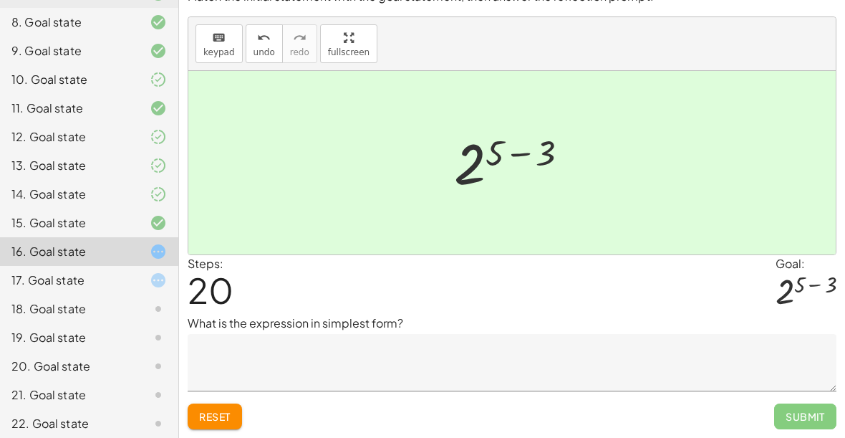
click at [673, 358] on textarea at bounding box center [512, 362] width 649 height 57
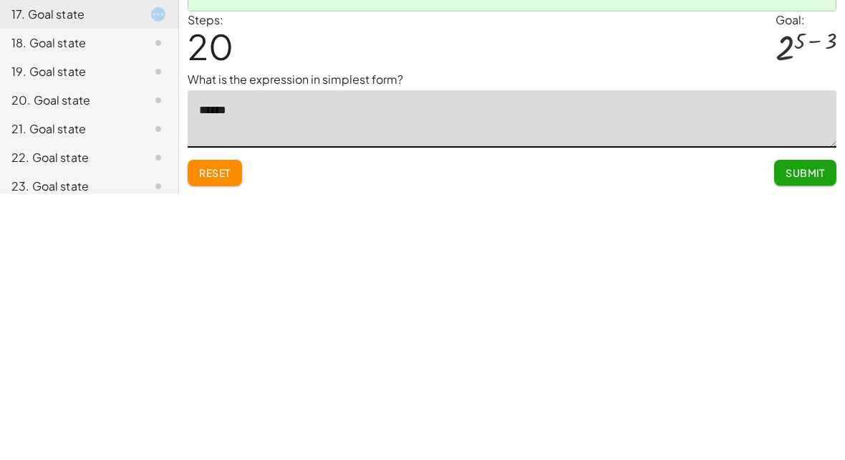
type textarea "*******"
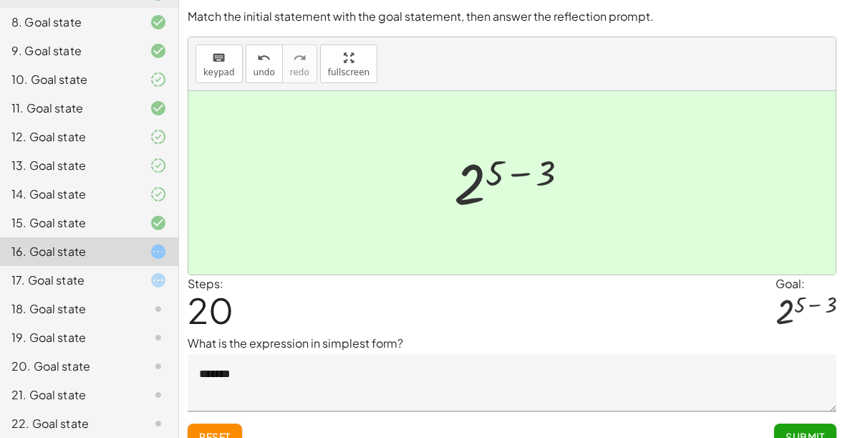
scroll to position [19, 0]
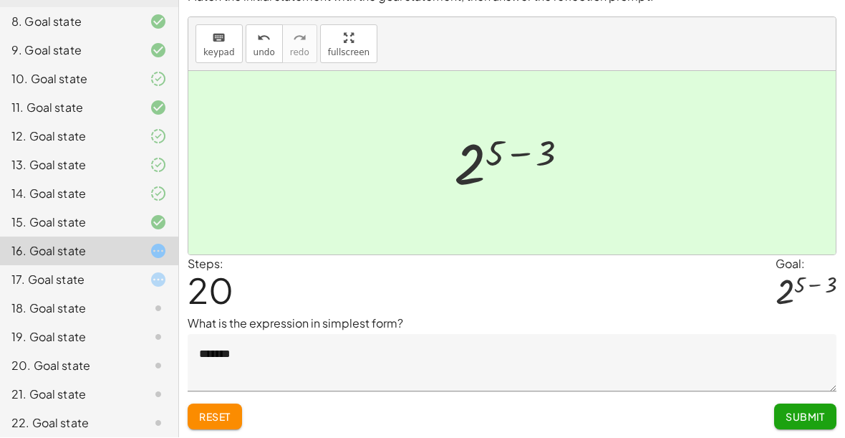
click at [806, 417] on span "Submit" at bounding box center [805, 416] width 39 height 13
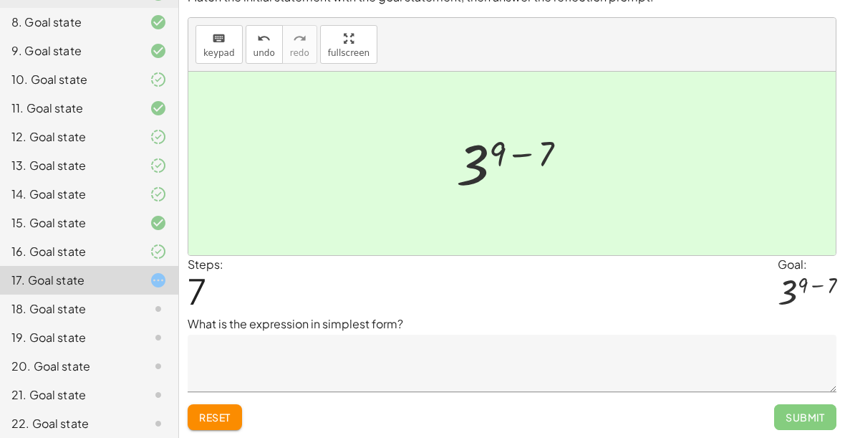
click at [642, 370] on textarea at bounding box center [512, 362] width 649 height 57
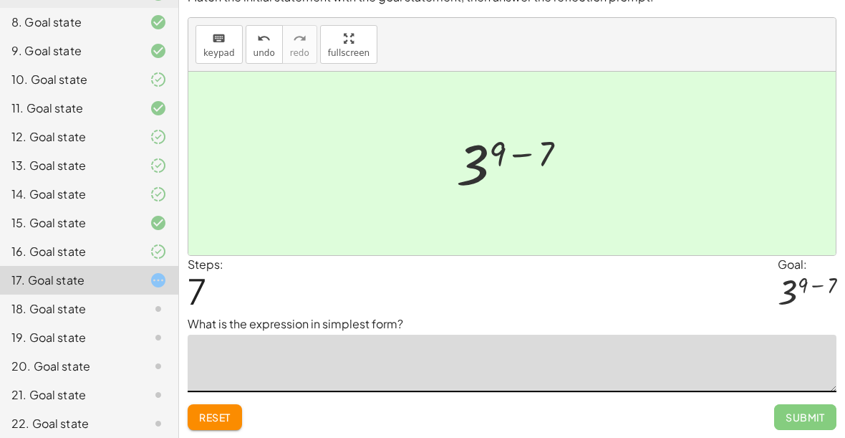
scroll to position [0, 0]
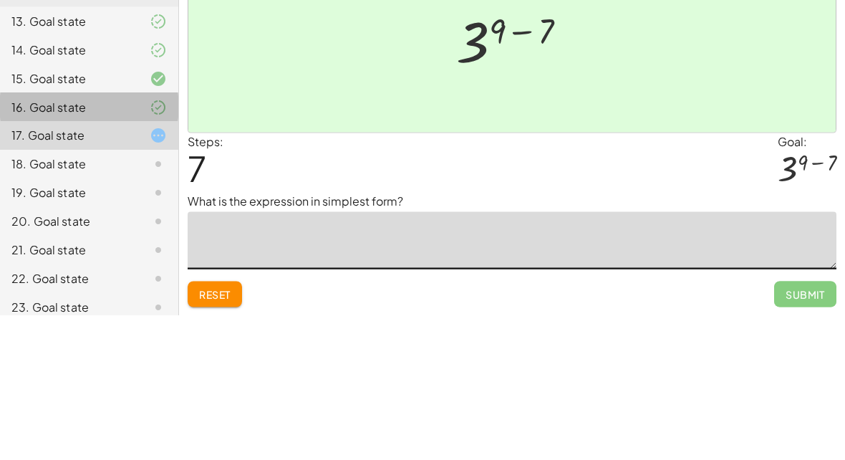
click at [143, 243] on div at bounding box center [147, 251] width 40 height 17
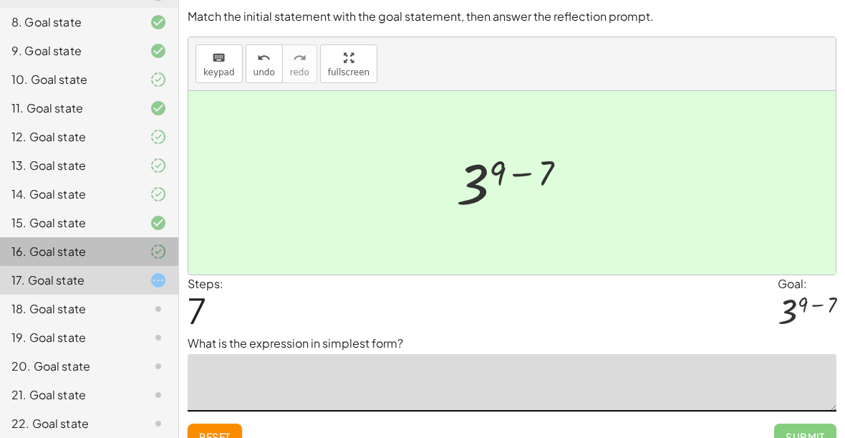
scroll to position [19, 0]
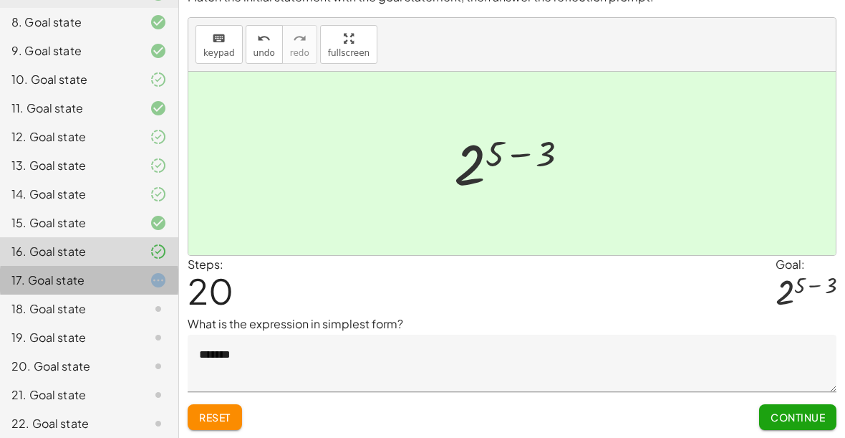
click at [119, 280] on div "17. Goal state" at bounding box center [68, 279] width 115 height 17
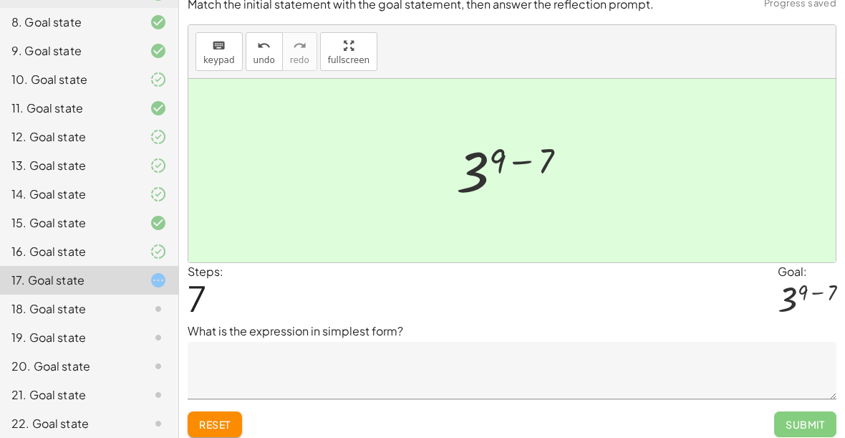
scroll to position [0, 0]
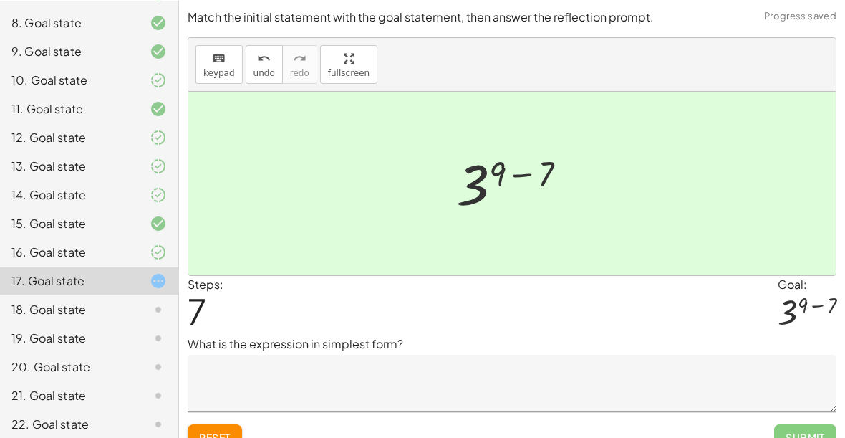
click at [519, 384] on textarea at bounding box center [512, 382] width 649 height 57
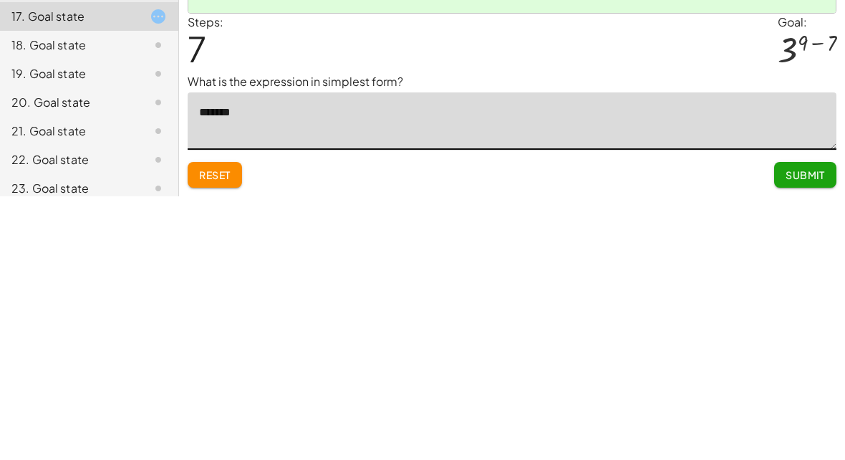
type textarea "*******"
click at [725, 337] on p "What is the expression in simplest form?" at bounding box center [512, 345] width 649 height 17
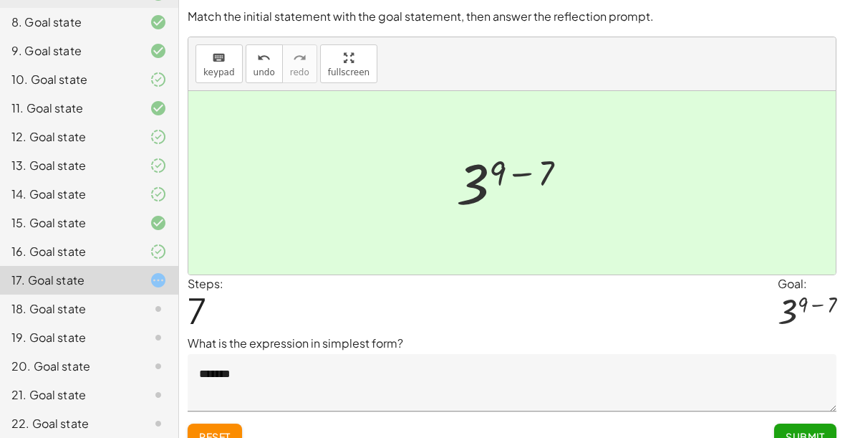
scroll to position [19, 0]
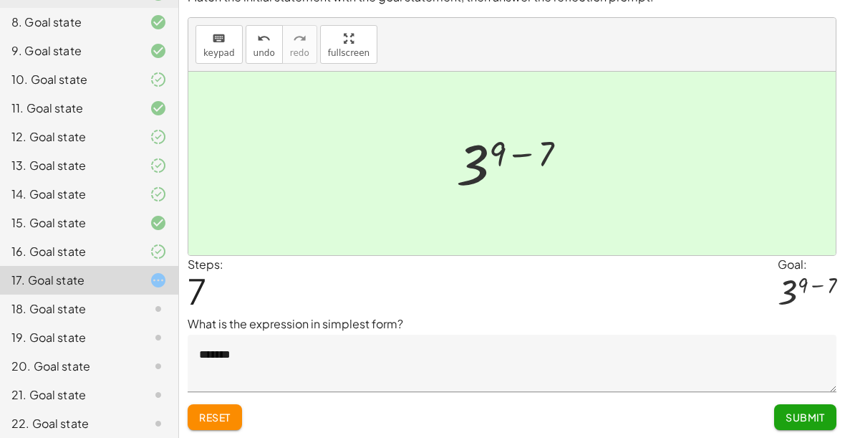
click at [806, 411] on span "Submit" at bounding box center [805, 416] width 39 height 13
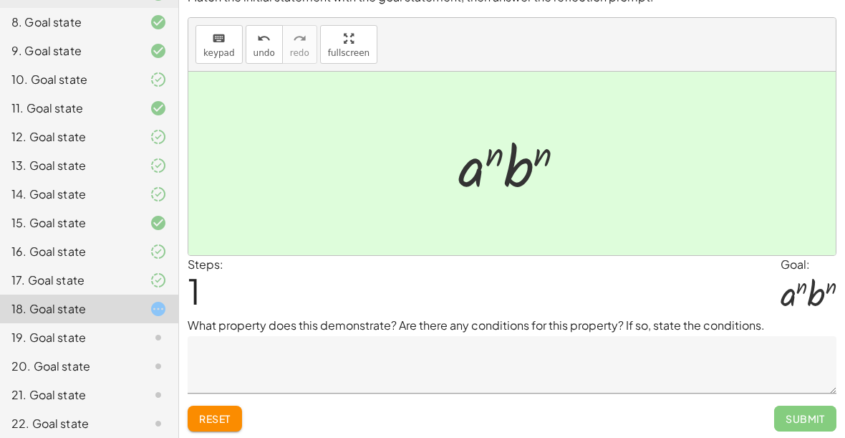
click at [447, 362] on textarea at bounding box center [512, 364] width 649 height 57
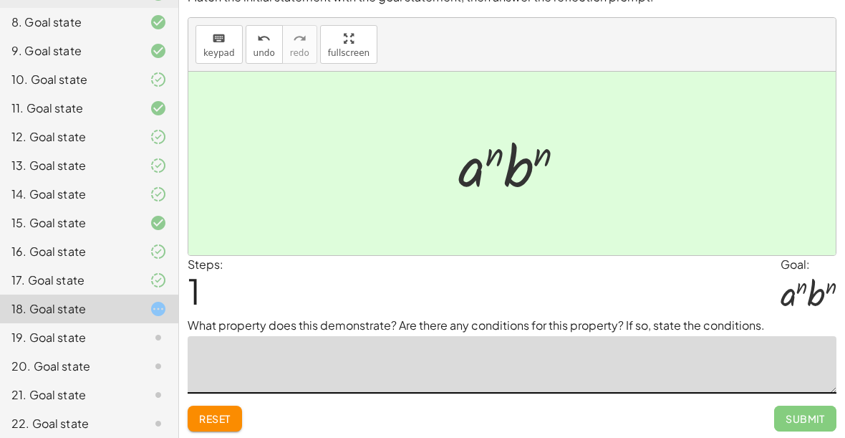
scroll to position [0, 0]
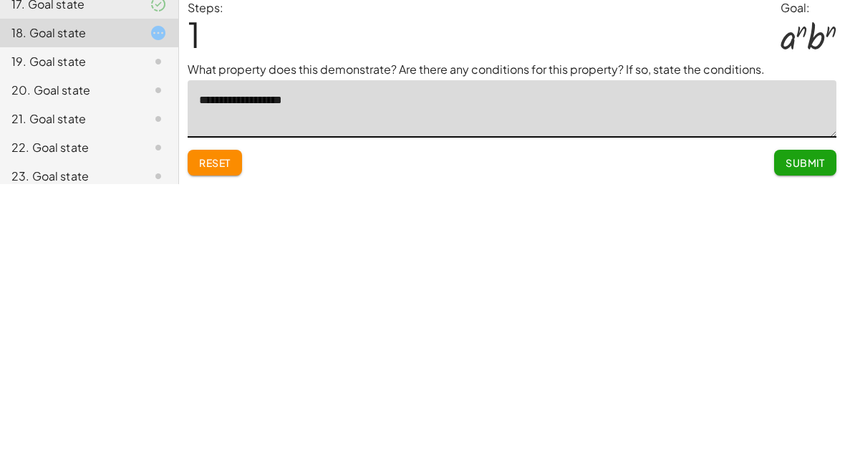
type textarea "**********"
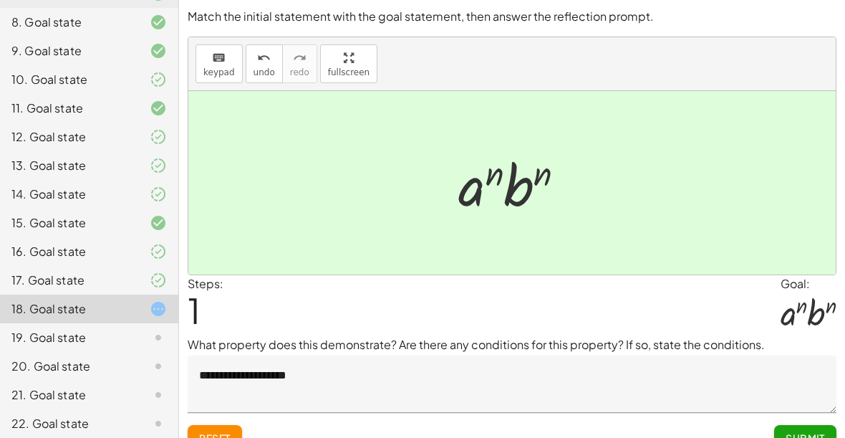
scroll to position [21, 0]
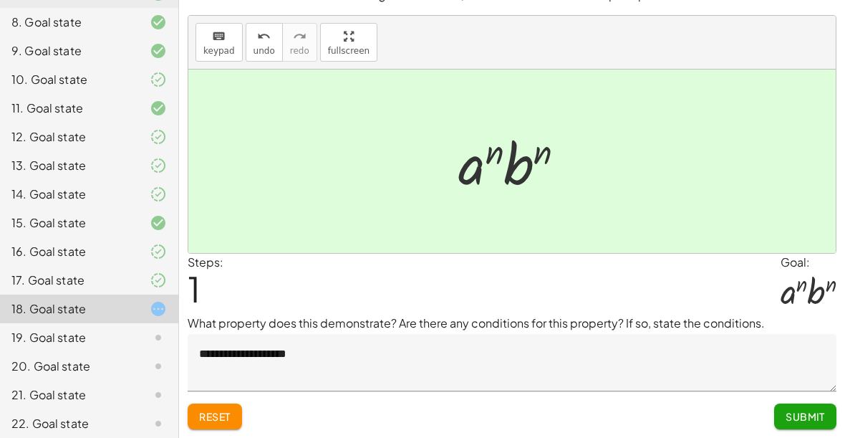
click at [803, 416] on span "Submit" at bounding box center [805, 416] width 39 height 13
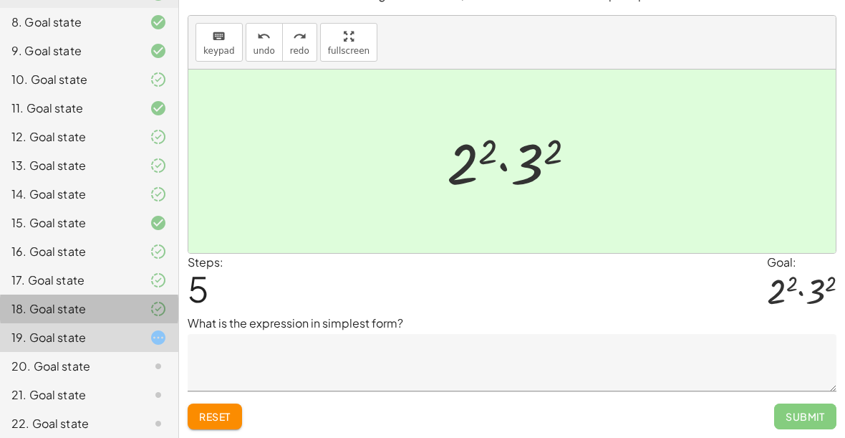
click at [127, 352] on div "18. Goal state" at bounding box center [89, 366] width 178 height 29
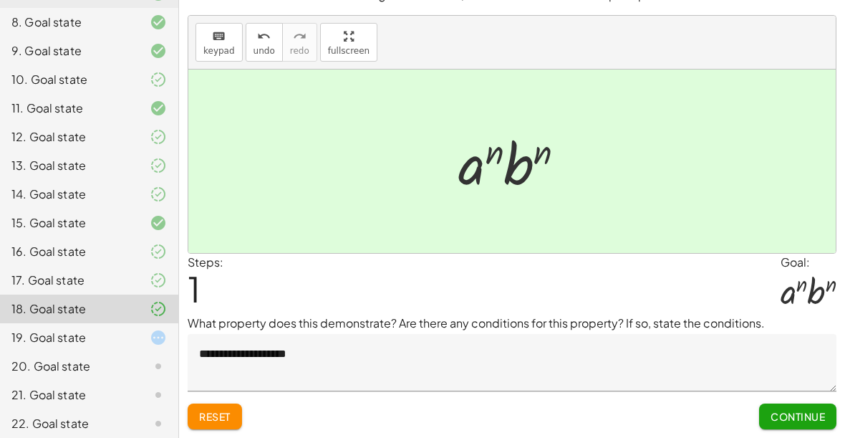
click at [134, 221] on div at bounding box center [147, 222] width 40 height 17
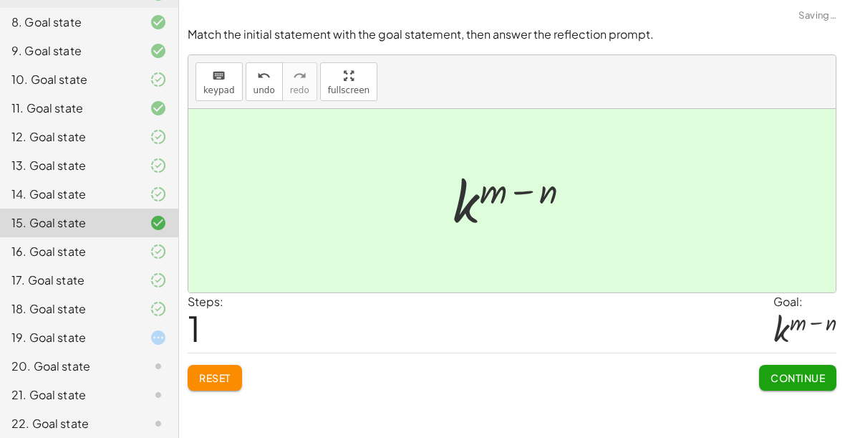
scroll to position [0, 0]
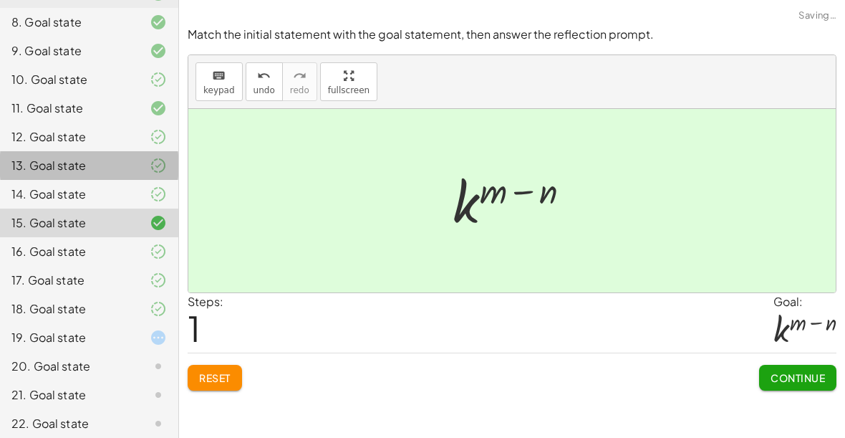
click at [125, 208] on div "13. Goal state" at bounding box center [89, 222] width 178 height 29
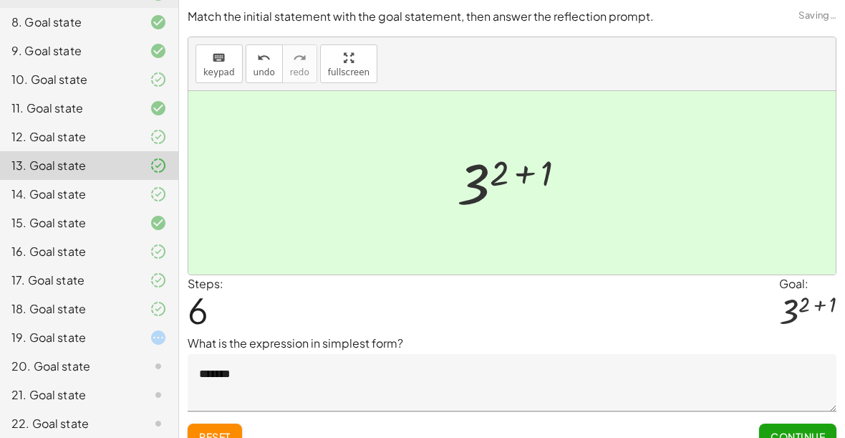
click at [104, 115] on div "11. Goal state" at bounding box center [68, 108] width 115 height 17
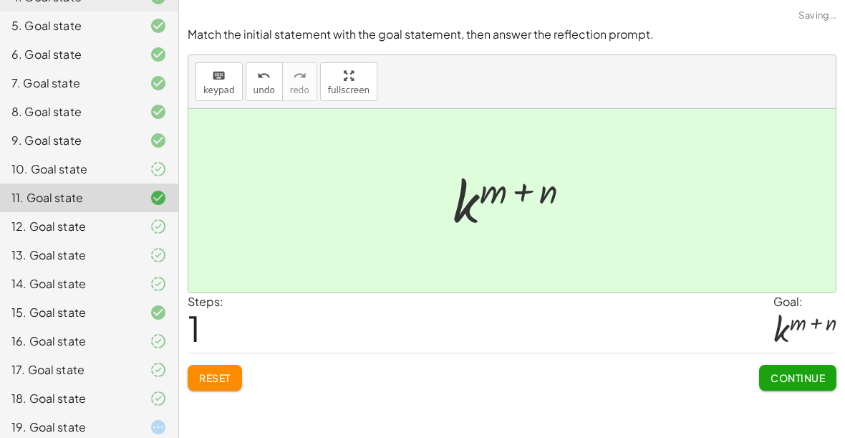
scroll to position [241, 0]
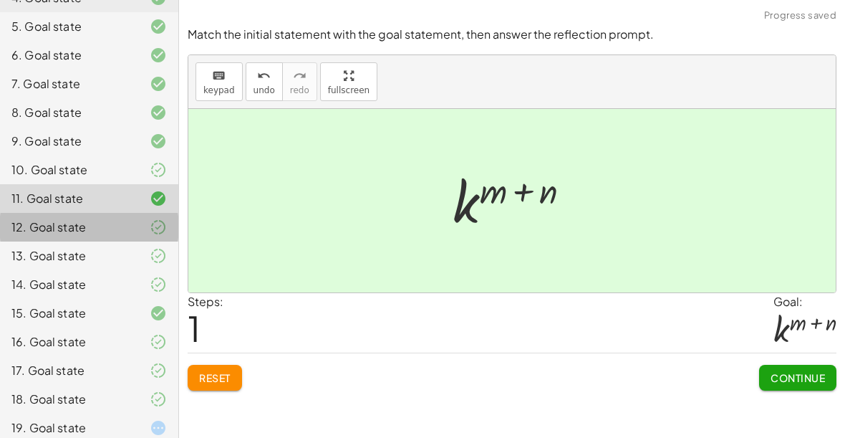
click at [125, 231] on div "12. Goal state" at bounding box center [68, 226] width 115 height 17
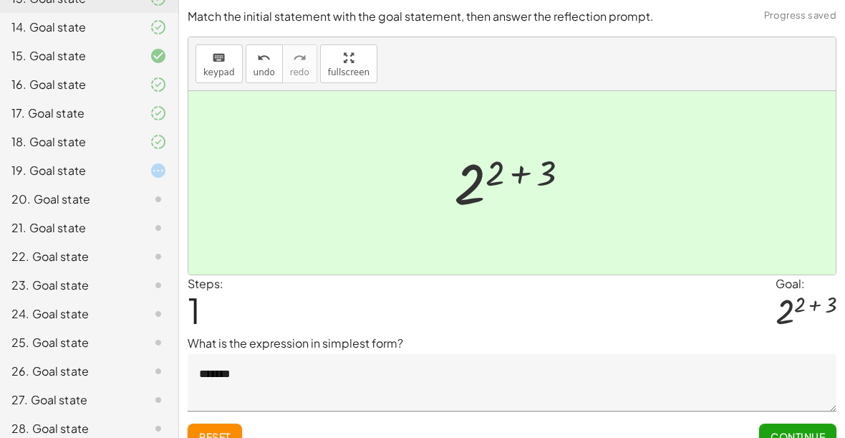
scroll to position [499, 0]
click at [117, 213] on div "19. Goal state" at bounding box center [89, 227] width 178 height 29
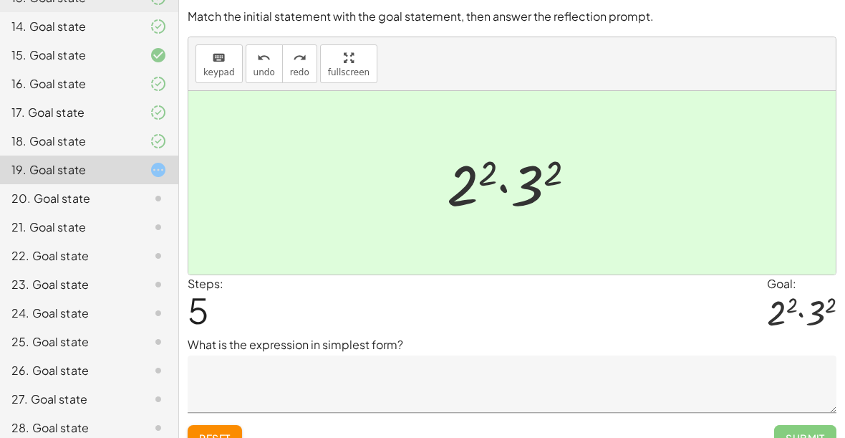
click at [115, 241] on div "20. Goal state" at bounding box center [89, 255] width 178 height 29
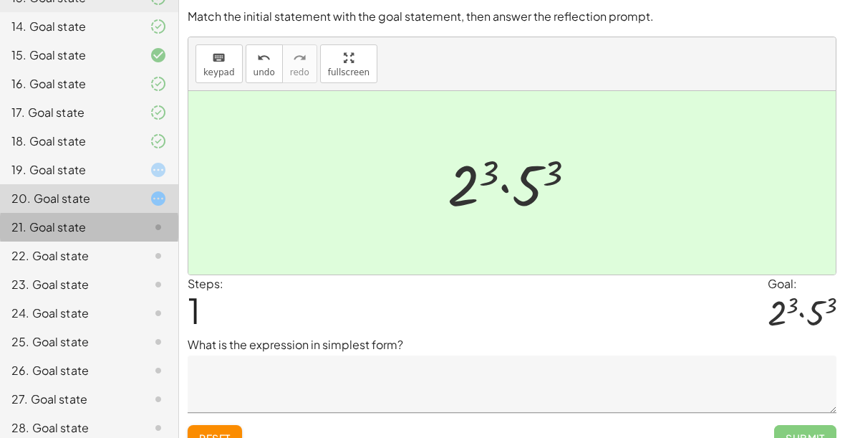
click at [117, 231] on div "21. Goal state" at bounding box center [68, 226] width 115 height 17
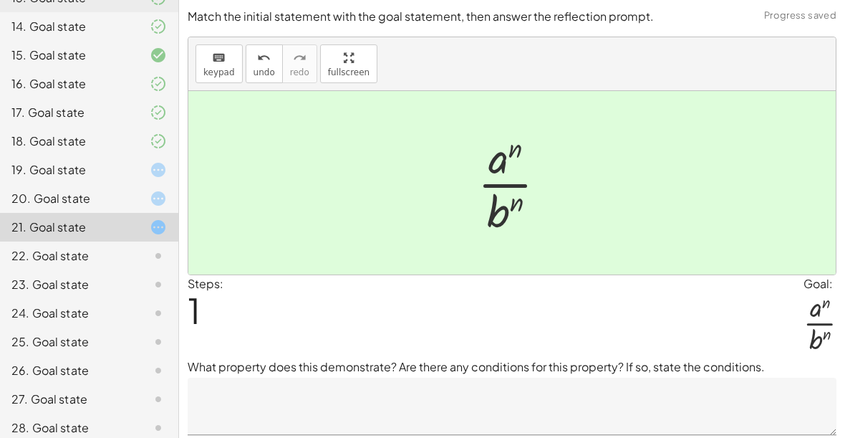
click at [113, 256] on div "22. Goal state" at bounding box center [68, 255] width 115 height 17
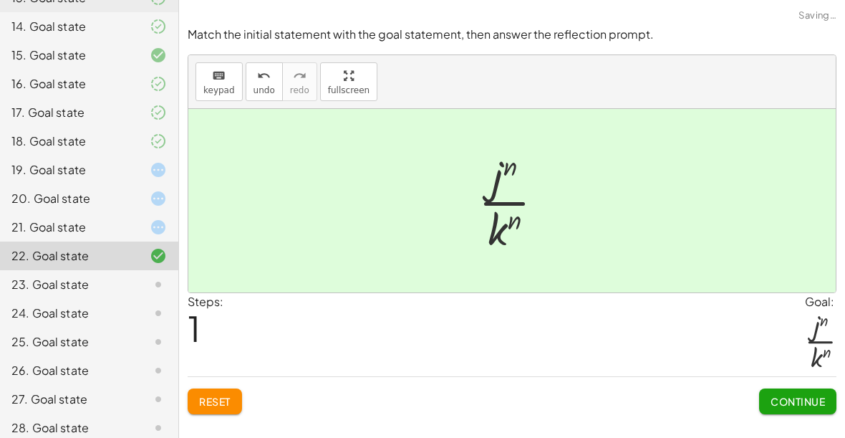
click at [147, 220] on div at bounding box center [147, 226] width 40 height 17
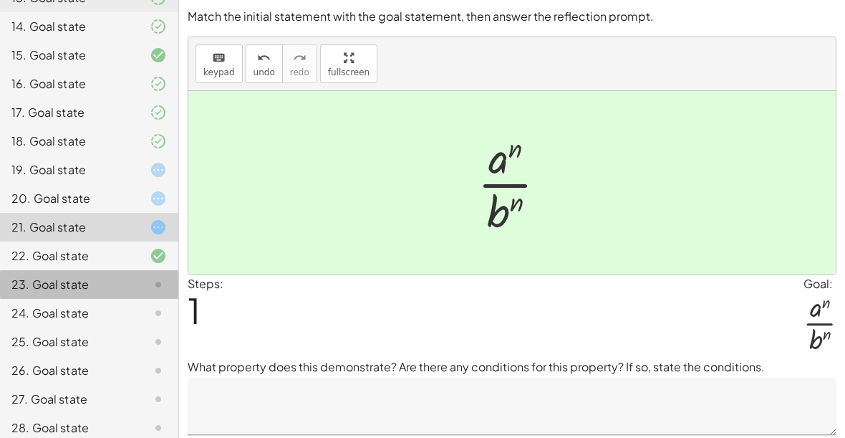
click at [130, 287] on div at bounding box center [147, 284] width 40 height 17
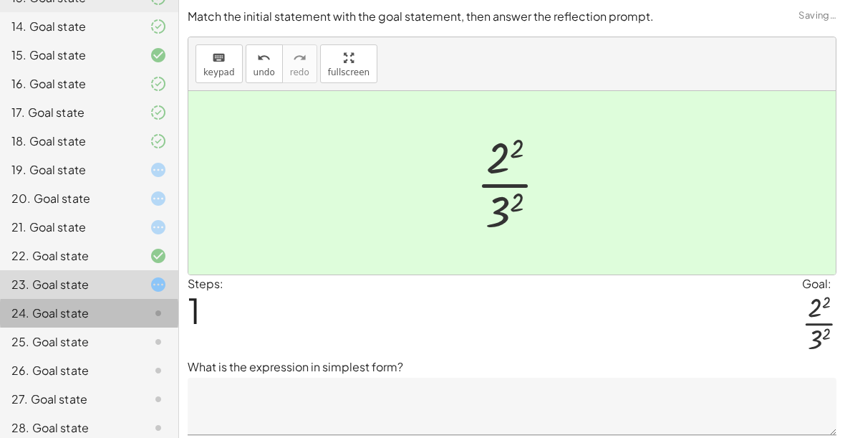
click at [145, 308] on div at bounding box center [147, 312] width 40 height 17
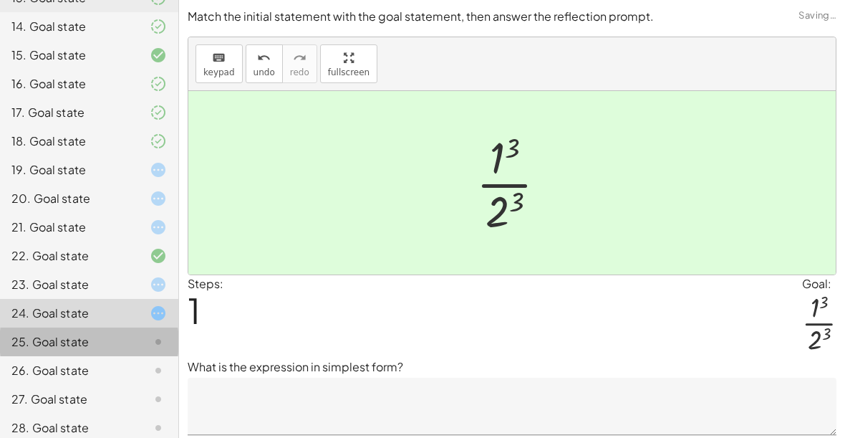
click at [131, 342] on div at bounding box center [147, 341] width 40 height 17
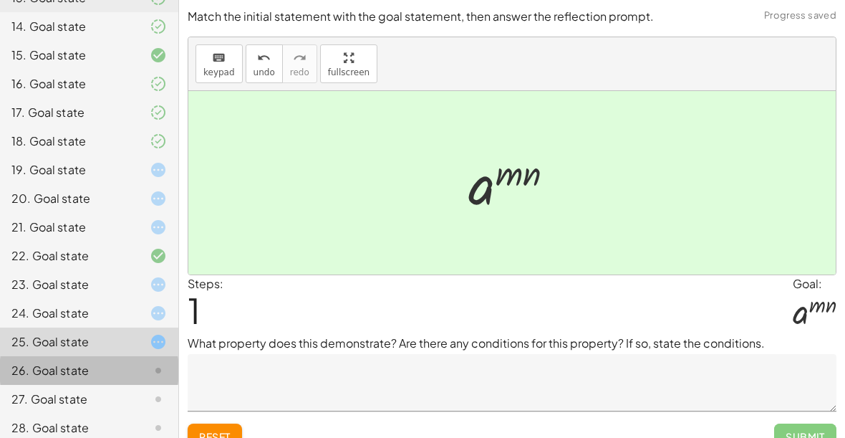
click at [140, 362] on div at bounding box center [147, 370] width 40 height 17
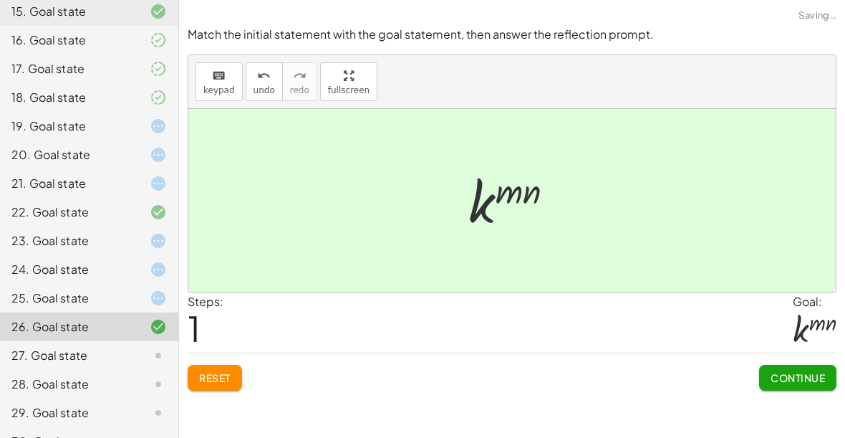
scroll to position [544, 0]
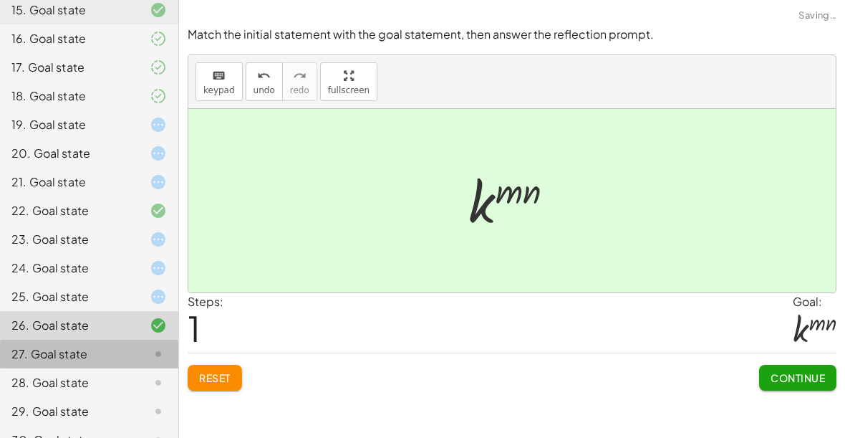
click at [127, 355] on div at bounding box center [147, 353] width 40 height 17
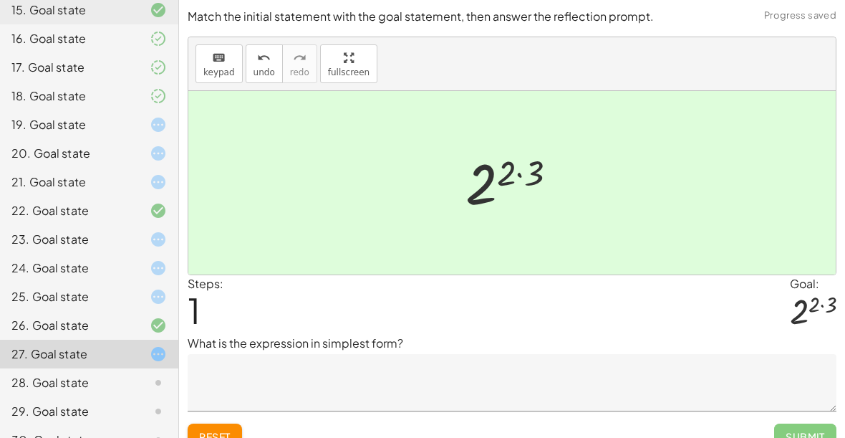
scroll to position [607, 0]
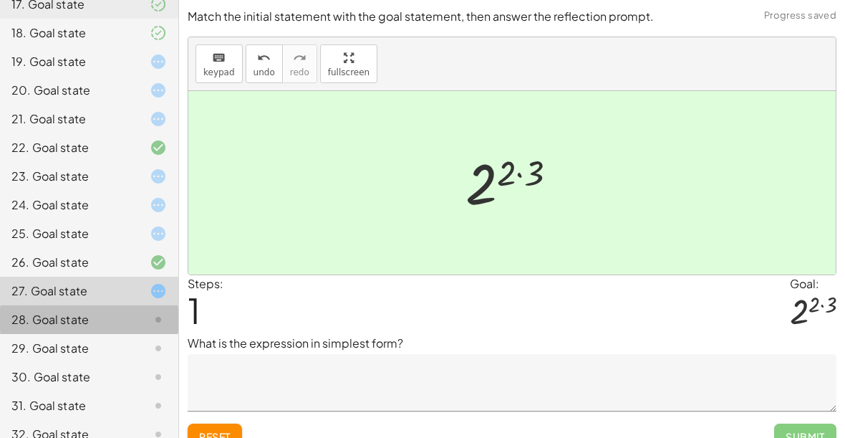
click at [143, 311] on div at bounding box center [147, 319] width 40 height 17
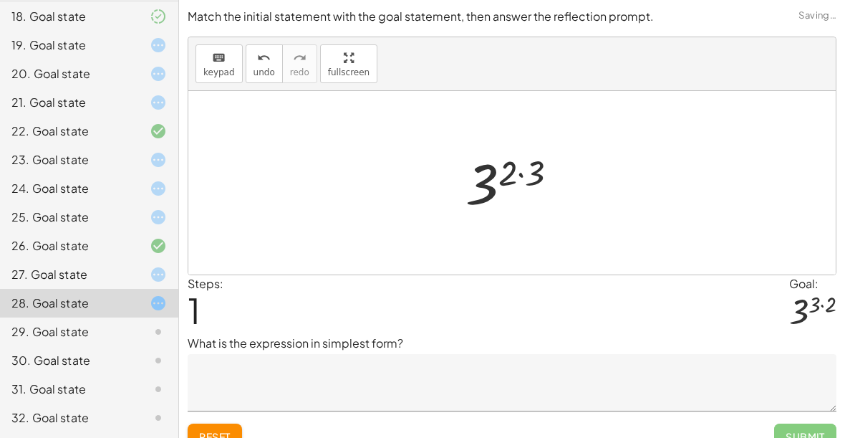
scroll to position [623, 0]
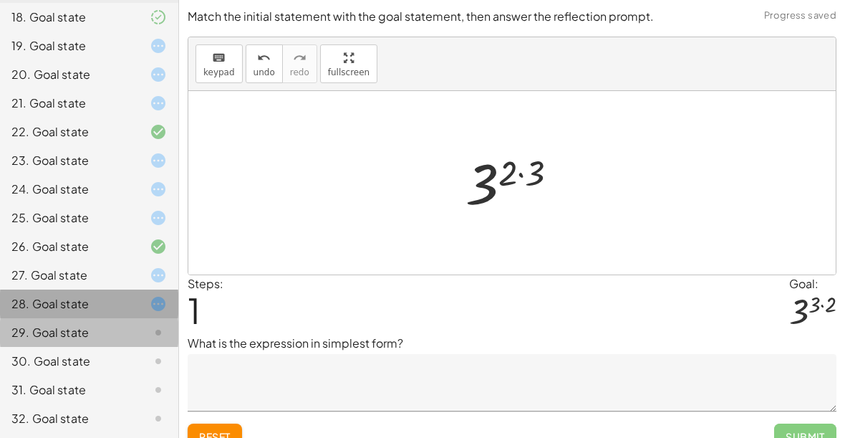
click at [132, 300] on div at bounding box center [147, 303] width 40 height 17
click at [140, 301] on div at bounding box center [147, 303] width 40 height 17
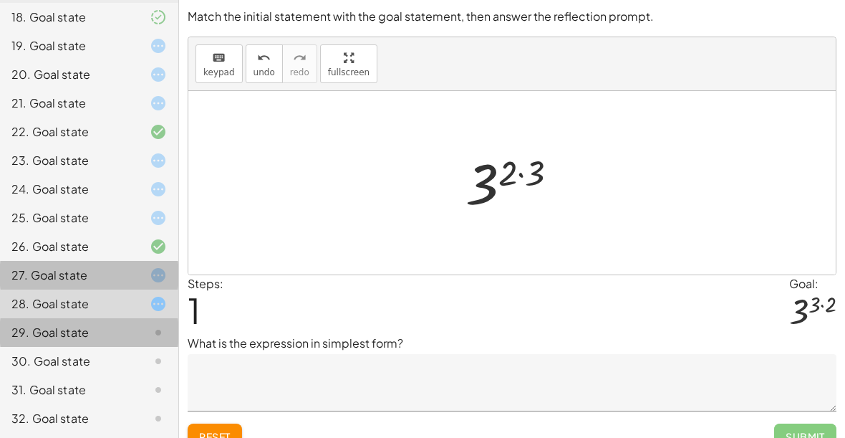
click at [137, 282] on div at bounding box center [147, 274] width 40 height 17
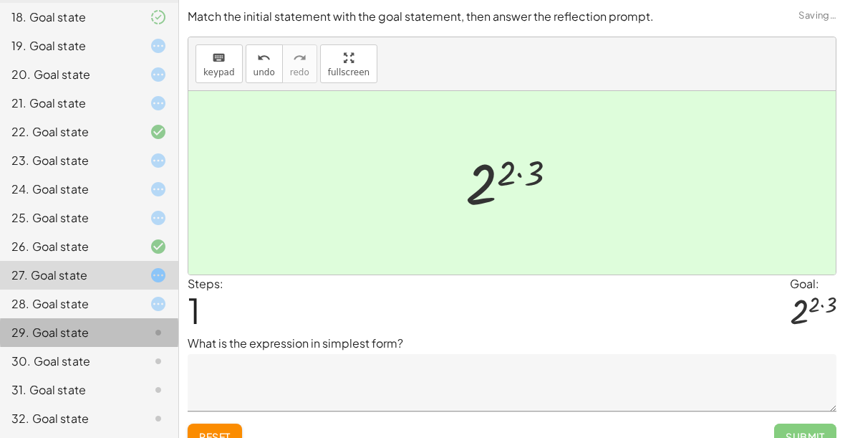
click at [142, 296] on div at bounding box center [147, 303] width 40 height 17
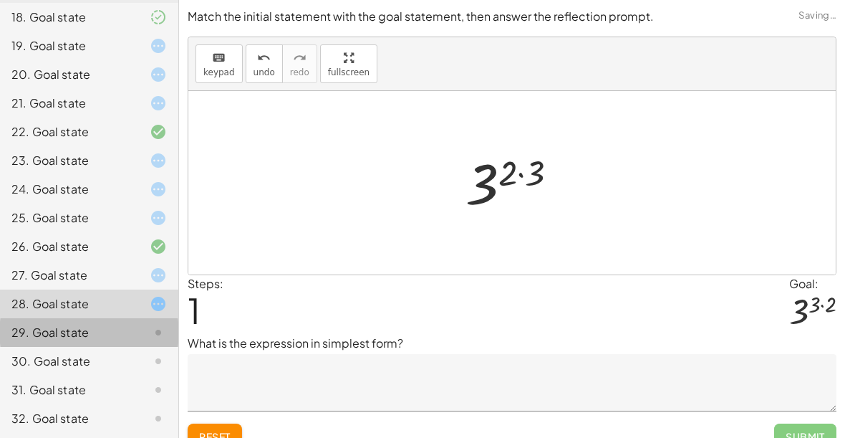
click at [120, 335] on div "29. Goal state" at bounding box center [68, 332] width 115 height 17
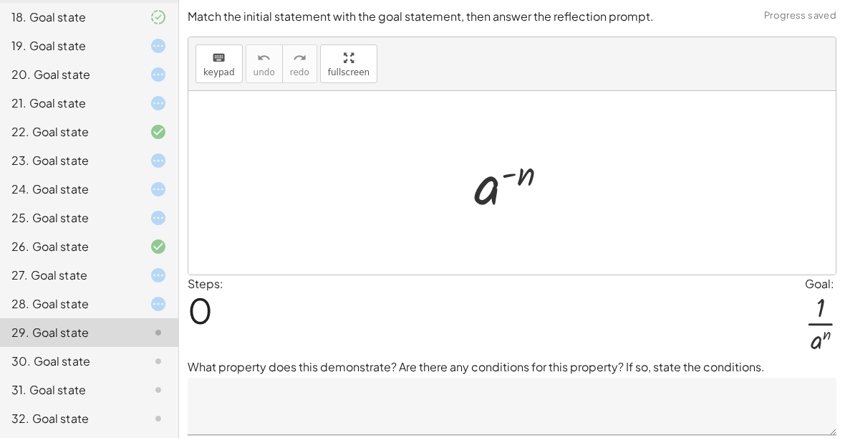
click at [128, 299] on div at bounding box center [147, 303] width 40 height 17
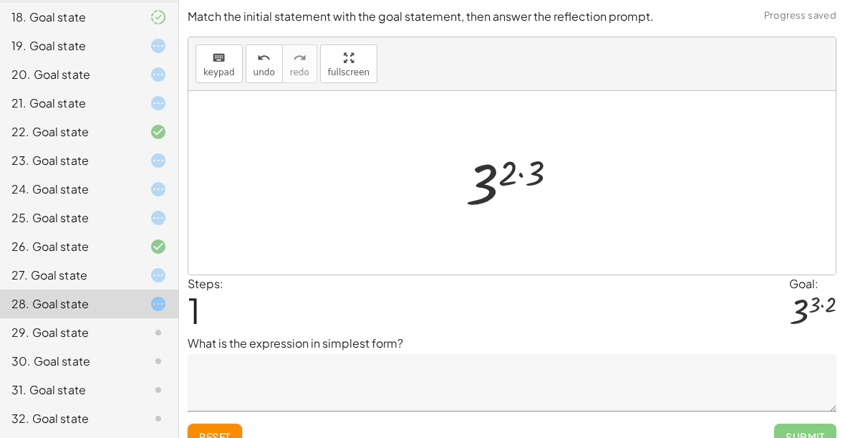
click at [121, 315] on div "28. Goal state" at bounding box center [89, 303] width 178 height 29
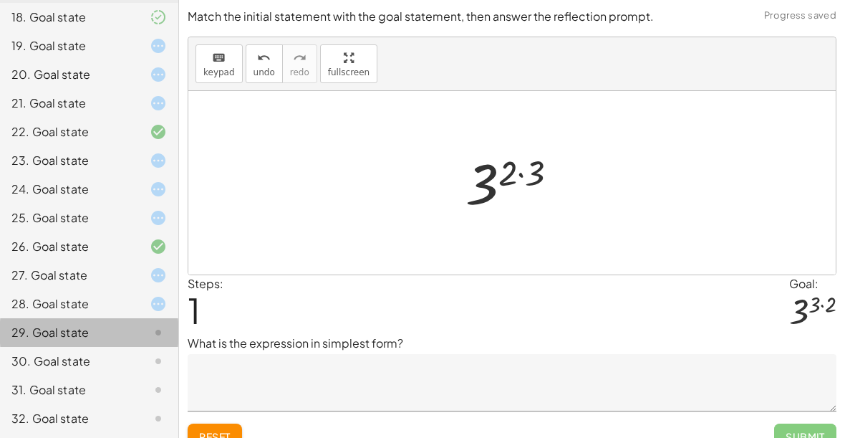
click at [123, 337] on div "29. Goal state" at bounding box center [68, 332] width 115 height 17
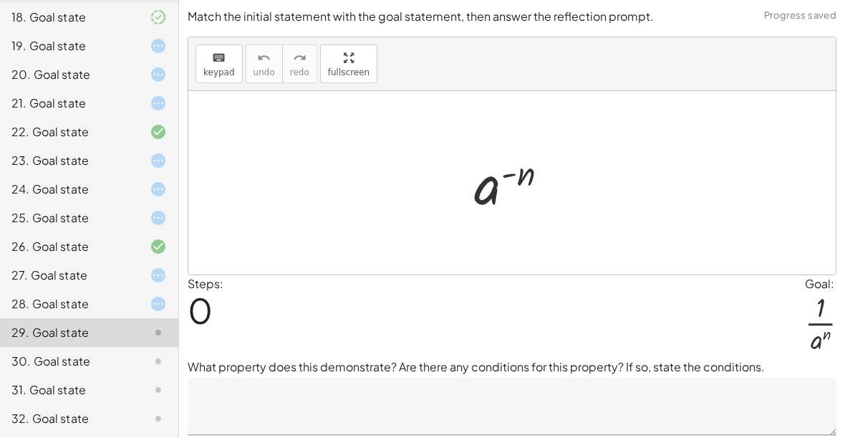
click at [112, 361] on div "30. Goal state" at bounding box center [68, 360] width 115 height 17
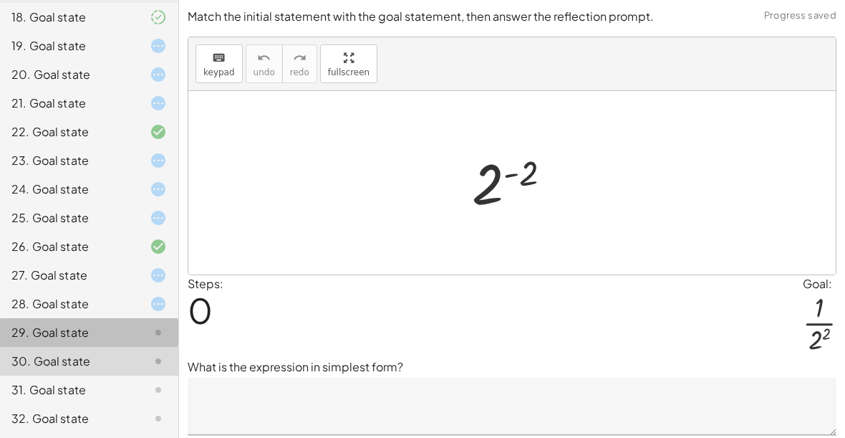
click at [124, 375] on div "29. Goal state" at bounding box center [89, 389] width 178 height 29
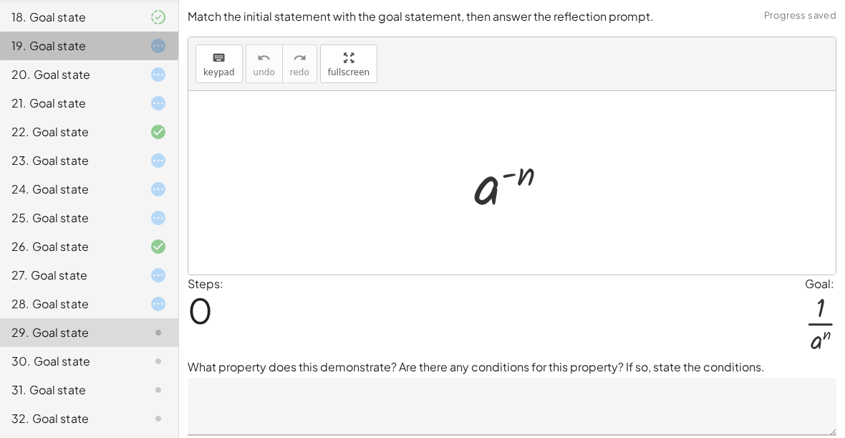
click at [153, 44] on icon at bounding box center [158, 45] width 17 height 17
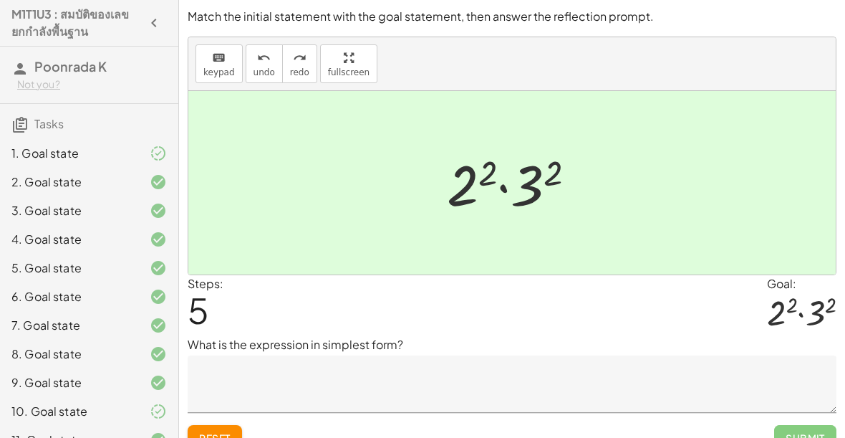
scroll to position [0, 0]
click at [132, 189] on div at bounding box center [147, 181] width 40 height 17
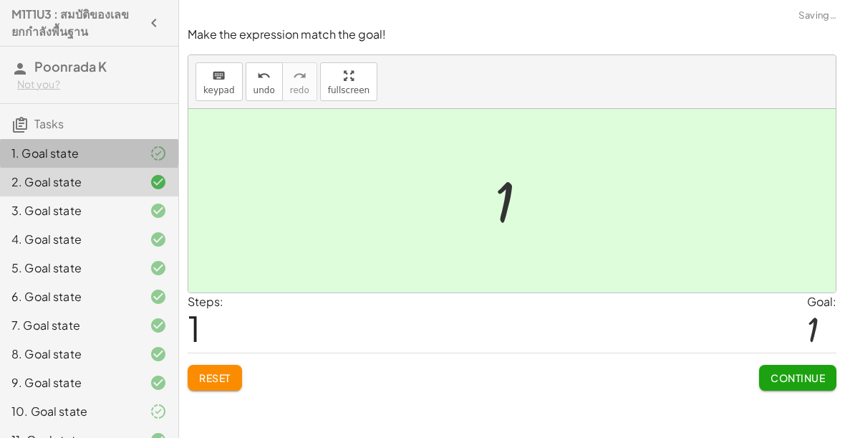
click at [144, 153] on div at bounding box center [147, 153] width 40 height 17
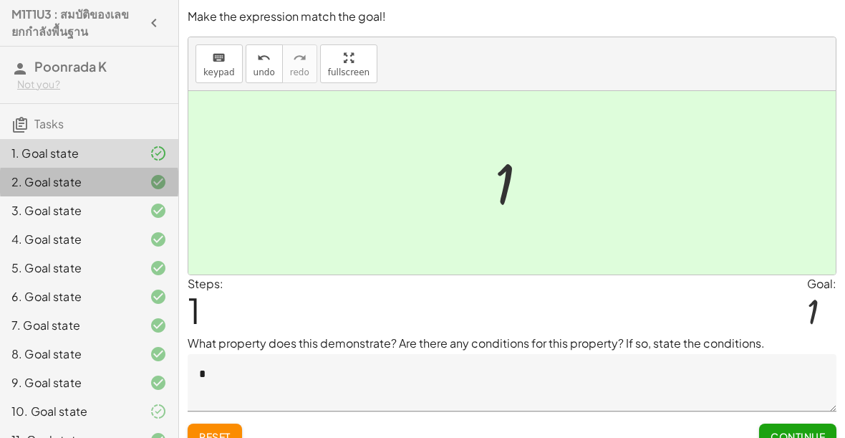
click at [145, 181] on div at bounding box center [147, 181] width 40 height 17
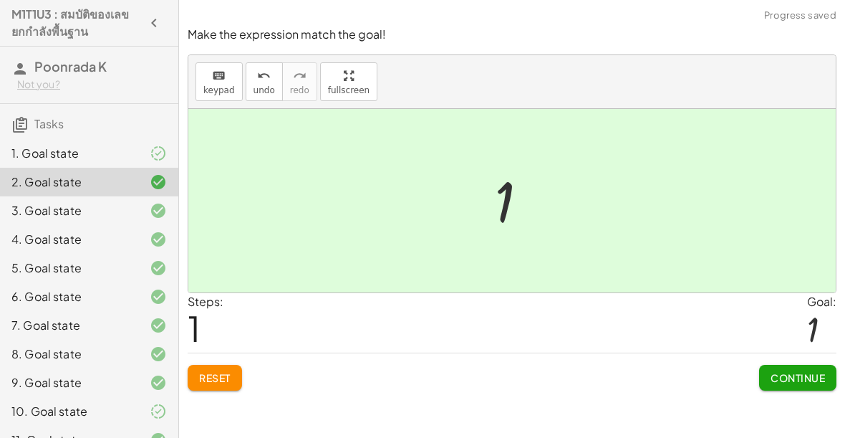
click at [150, 231] on icon at bounding box center [158, 239] width 17 height 17
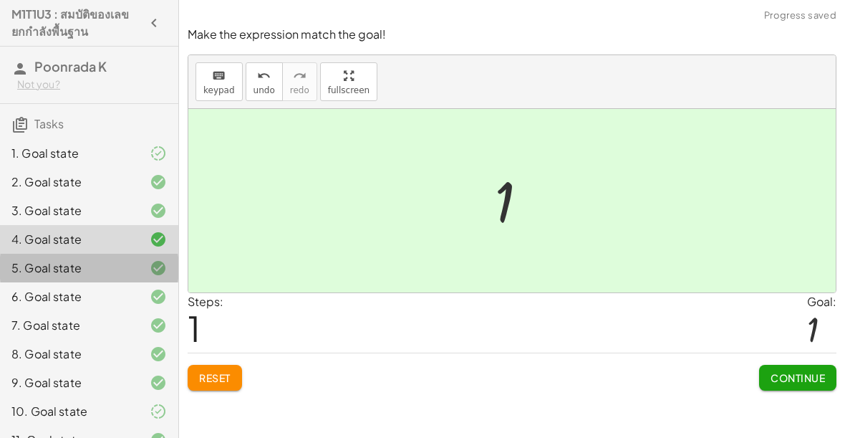
click at [130, 266] on div at bounding box center [147, 267] width 40 height 17
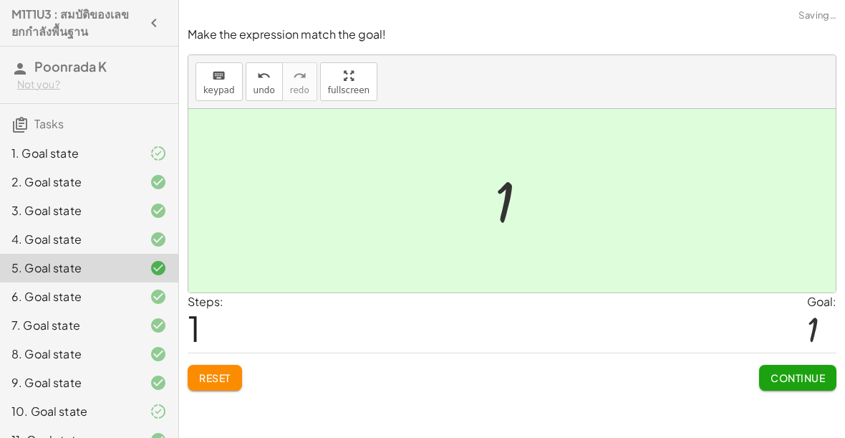
click at [143, 232] on div at bounding box center [147, 239] width 40 height 17
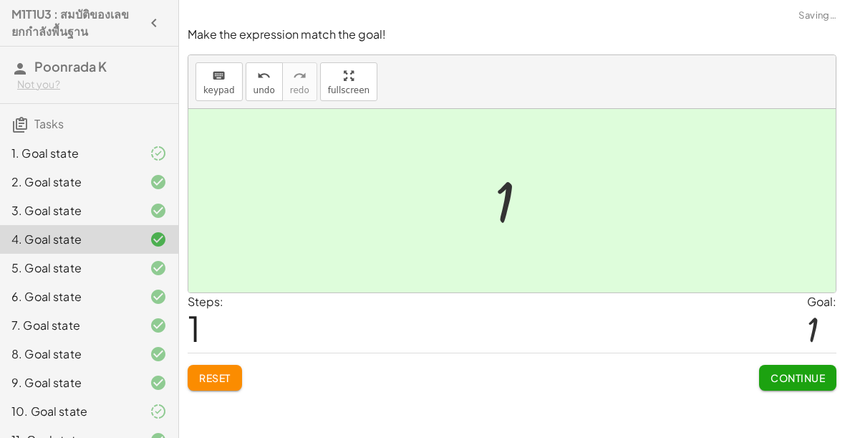
click at [137, 203] on div at bounding box center [147, 210] width 40 height 17
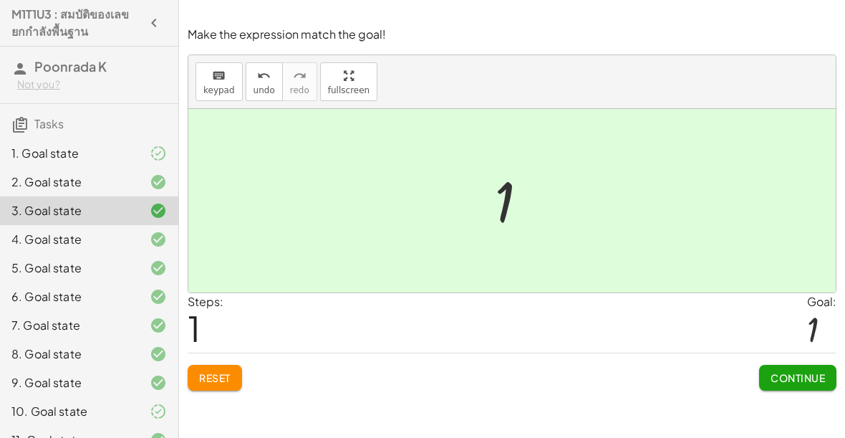
click at [115, 153] on div "1. Goal state" at bounding box center [68, 153] width 115 height 17
